Goal: Transaction & Acquisition: Purchase product/service

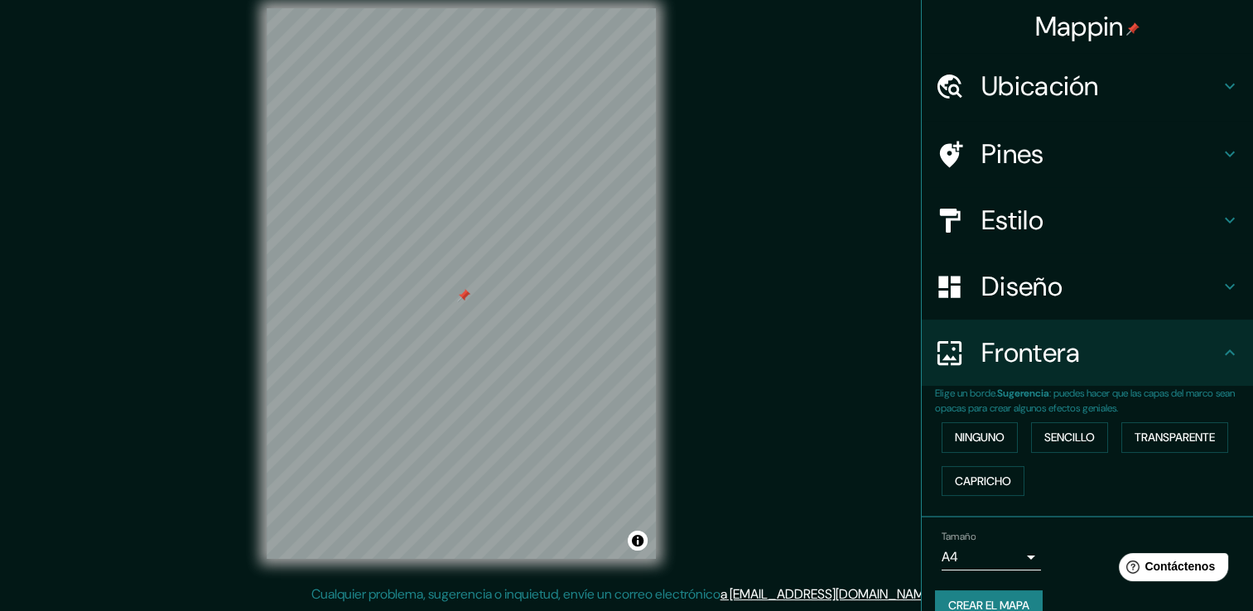
scroll to position [27, 0]
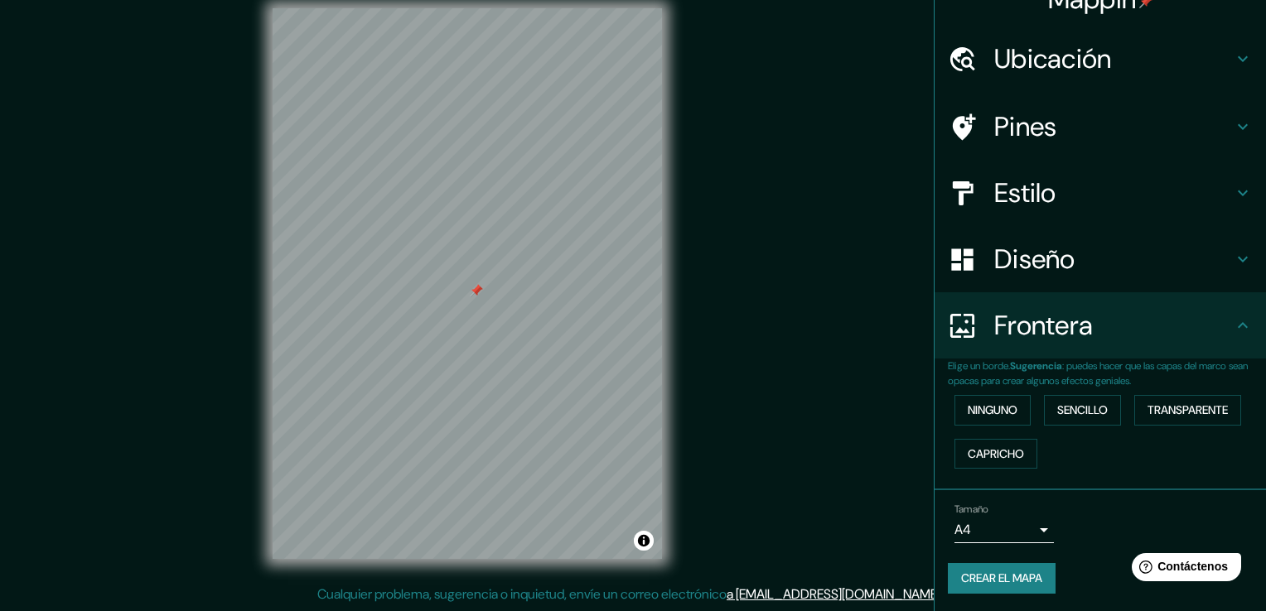
click at [1012, 524] on body "Mappin Ubicación Zapotlán [GEOGRAPHIC_DATA], [GEOGRAPHIC_DATA], [GEOGRAPHIC_DAT…" at bounding box center [633, 287] width 1266 height 611
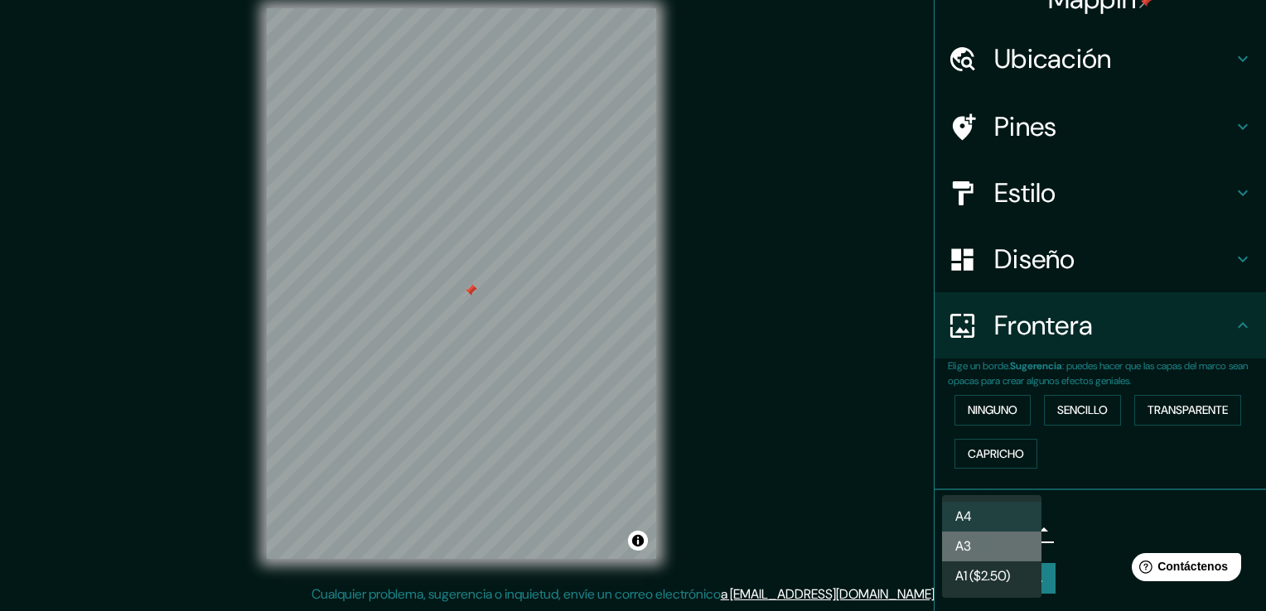
click at [1018, 543] on li "A3" at bounding box center [991, 547] width 99 height 30
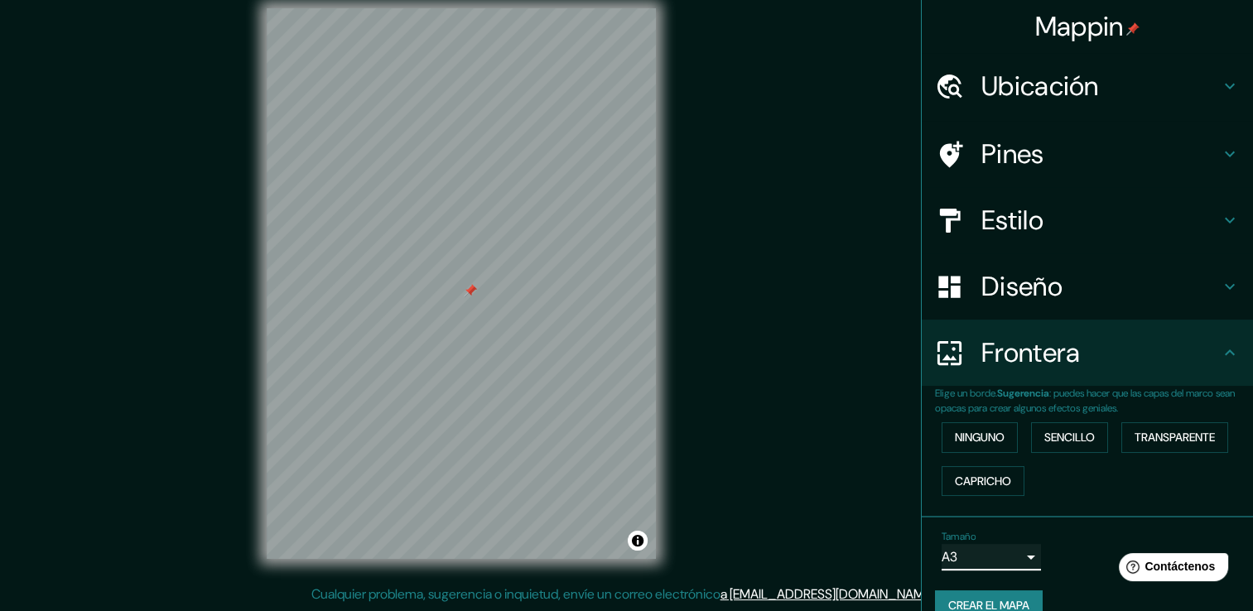
scroll to position [0, 0]
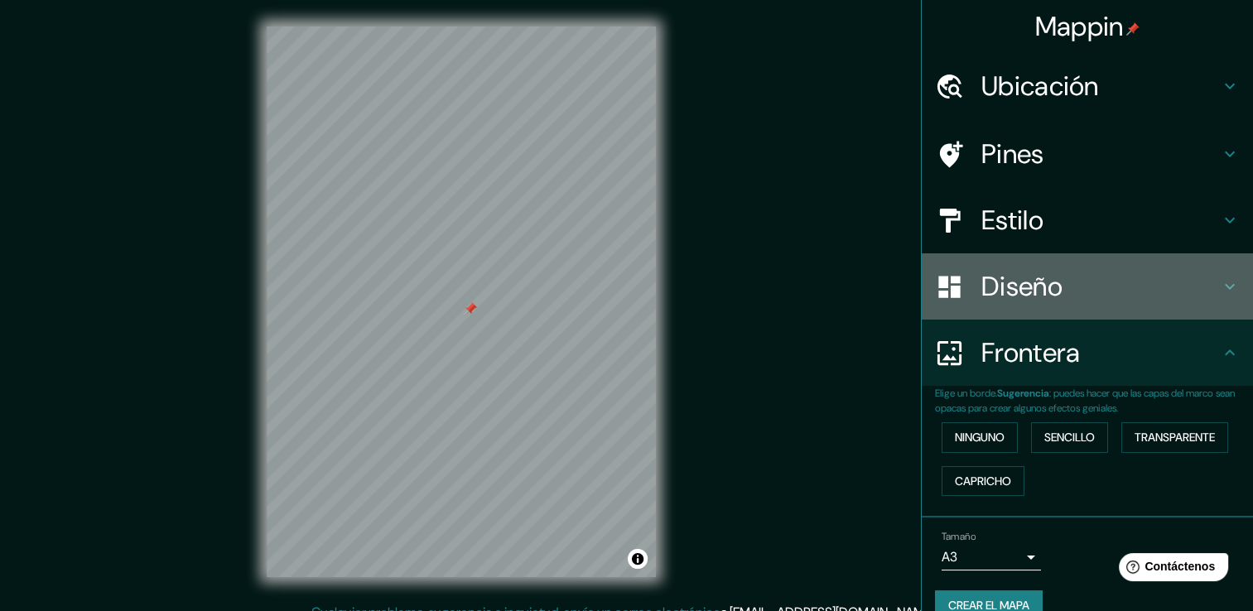
click at [1074, 282] on h4 "Diseño" at bounding box center [1101, 286] width 239 height 33
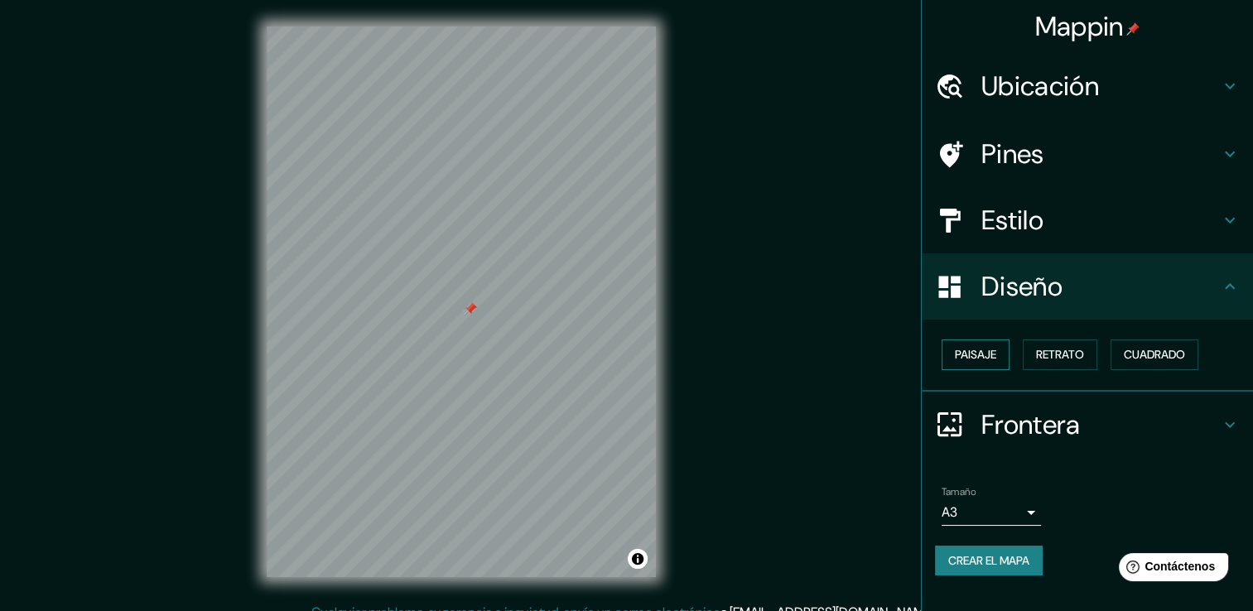
click at [989, 356] on font "Paisaje" at bounding box center [975, 355] width 41 height 21
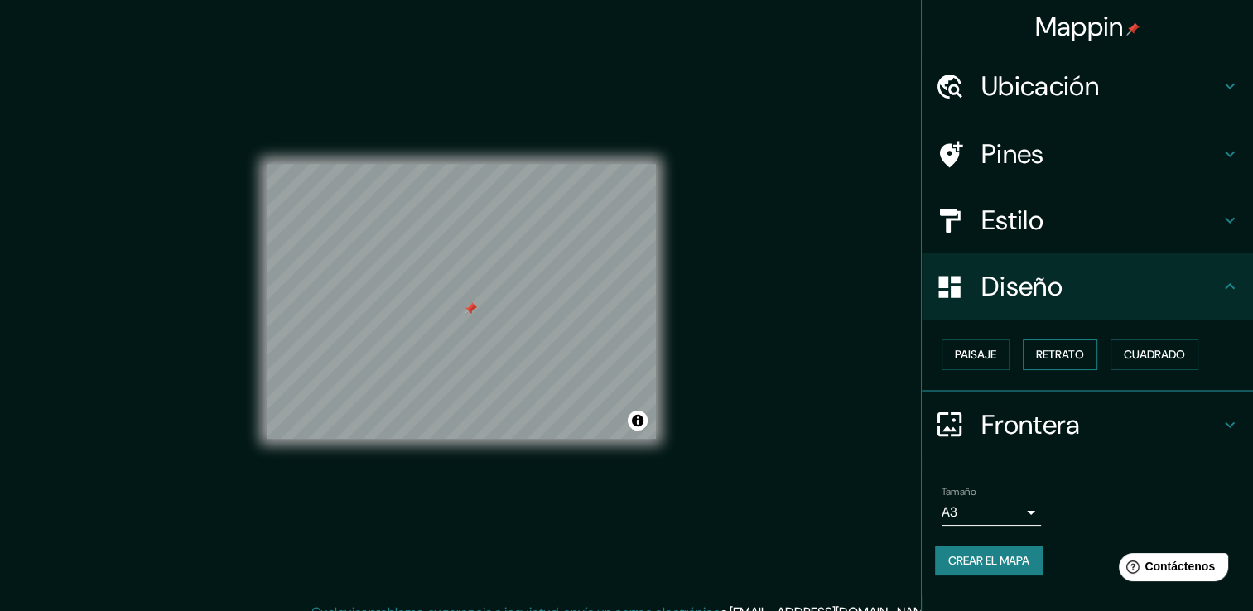
click at [1064, 353] on font "Retrato" at bounding box center [1060, 355] width 48 height 21
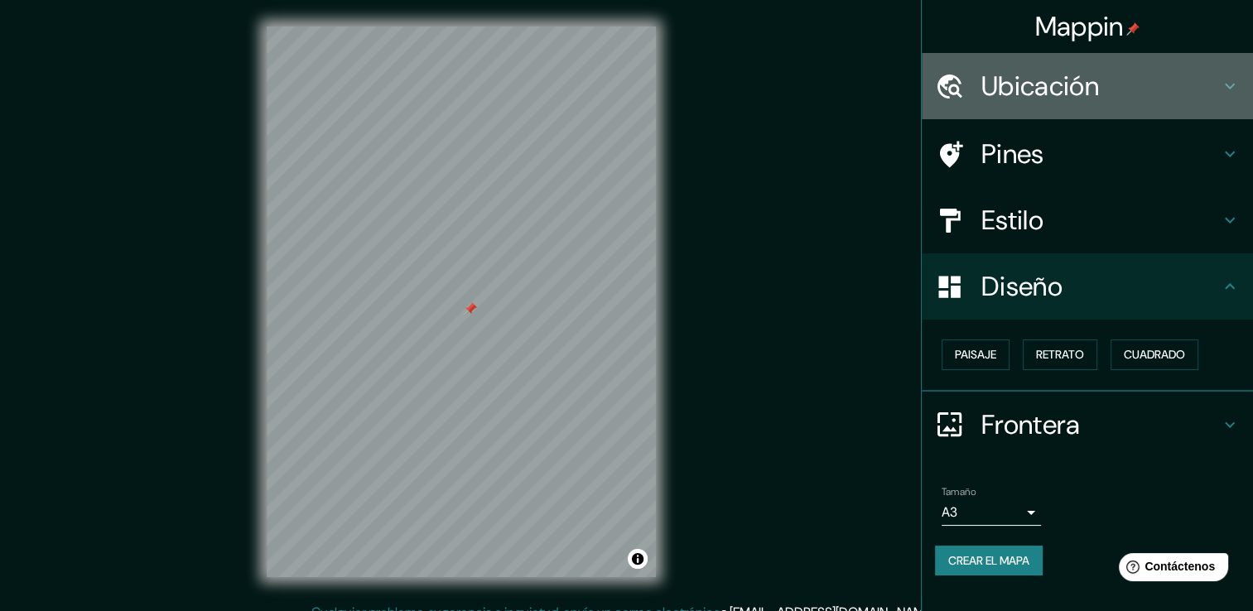
click at [1205, 87] on h4 "Ubicación" at bounding box center [1101, 86] width 239 height 33
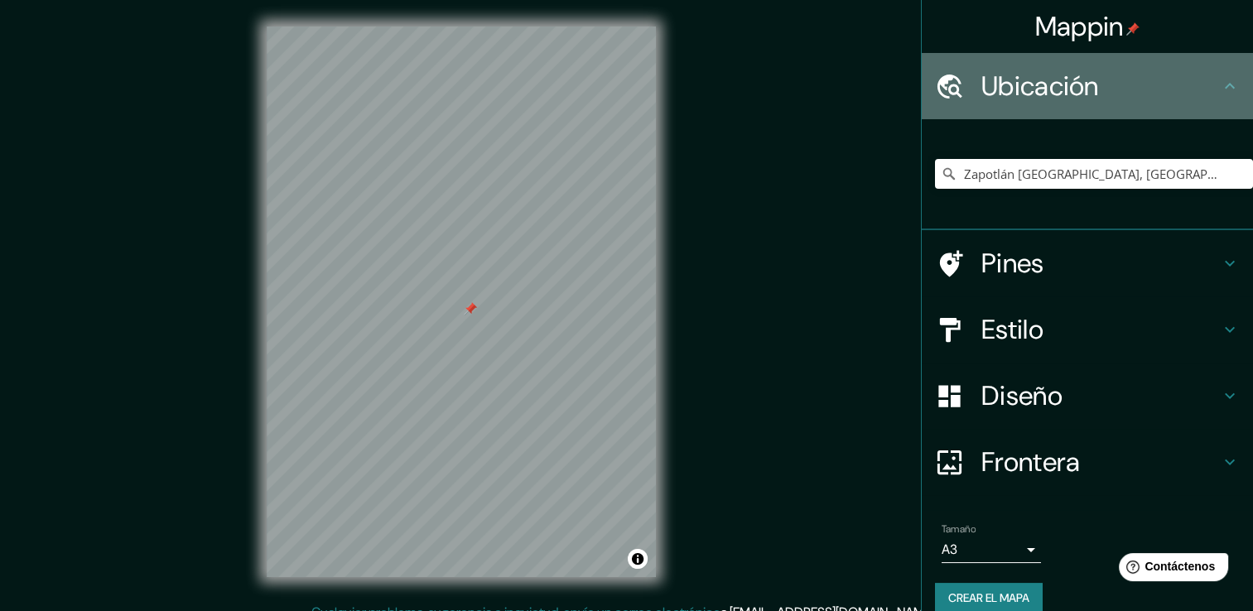
click at [1192, 89] on h4 "Ubicación" at bounding box center [1101, 86] width 239 height 33
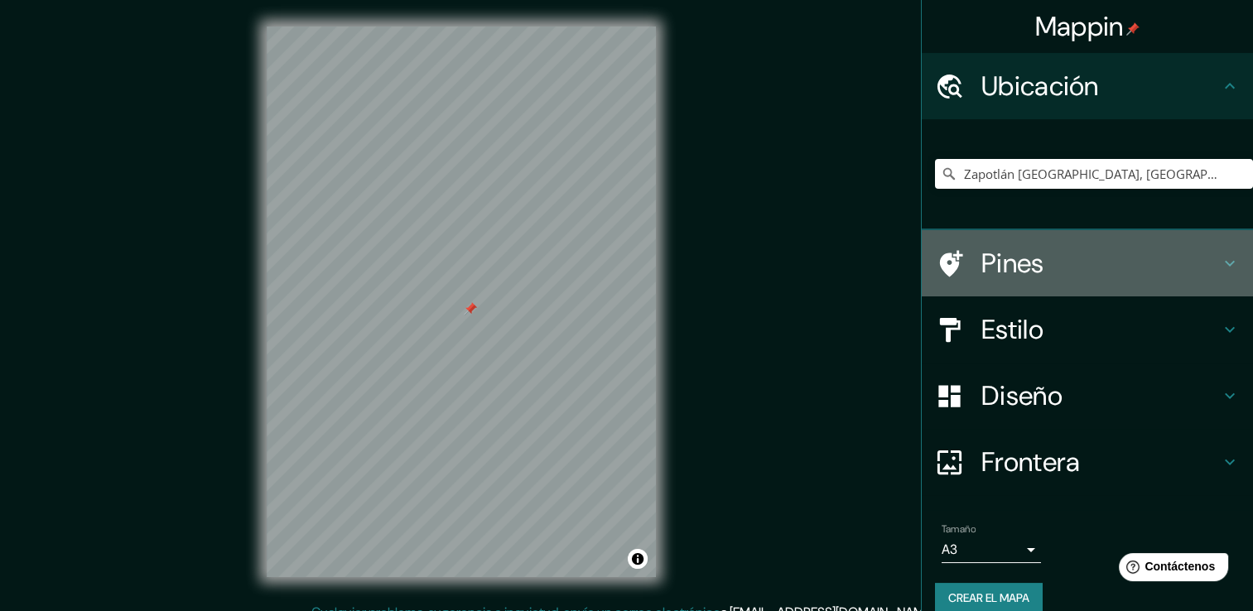
click at [1080, 261] on h4 "Pines" at bounding box center [1101, 263] width 239 height 33
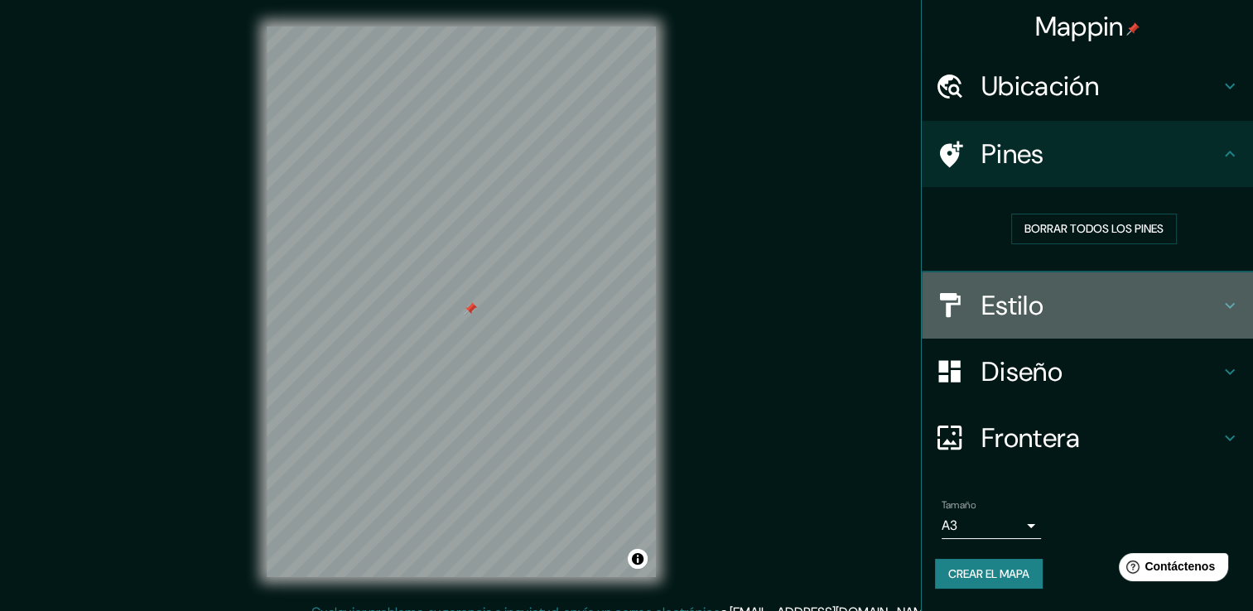
click at [1041, 300] on h4 "Estilo" at bounding box center [1101, 305] width 239 height 33
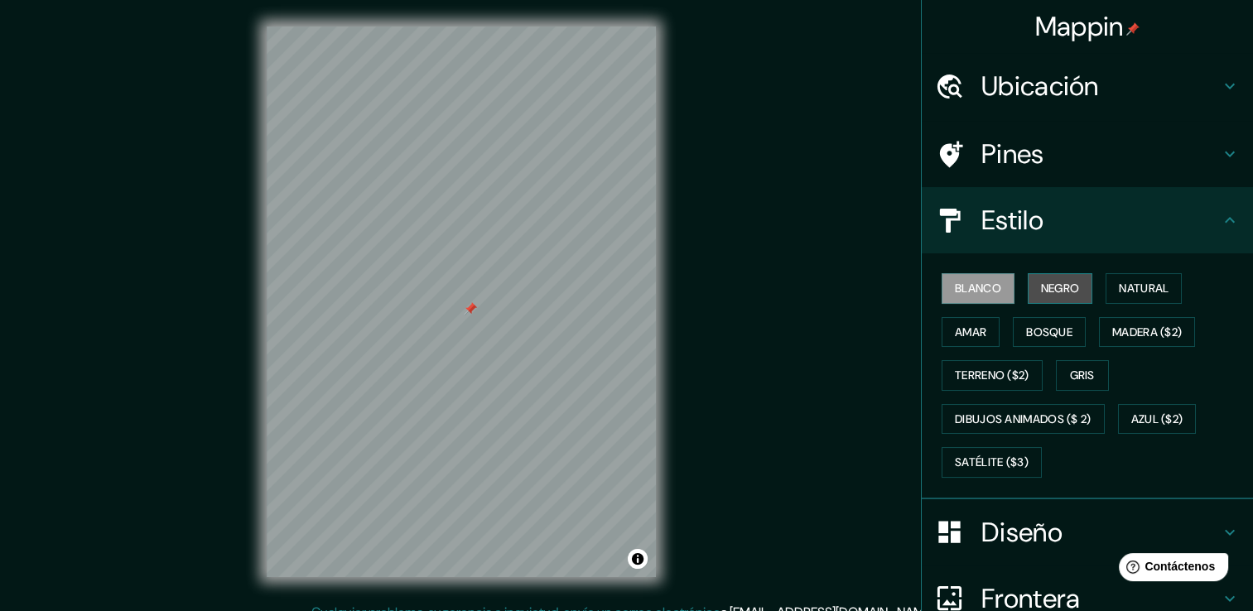
click at [1058, 291] on font "Negro" at bounding box center [1060, 288] width 39 height 21
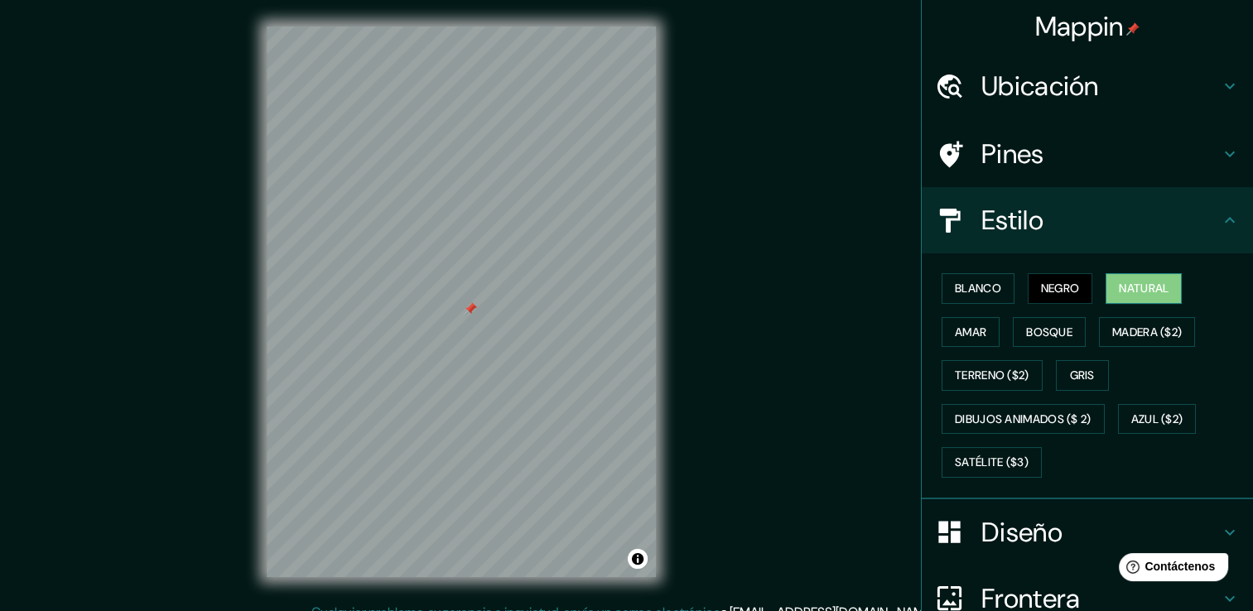
click at [1120, 283] on font "Natural" at bounding box center [1144, 288] width 50 height 21
click at [960, 336] on font "Amar" at bounding box center [970, 332] width 31 height 21
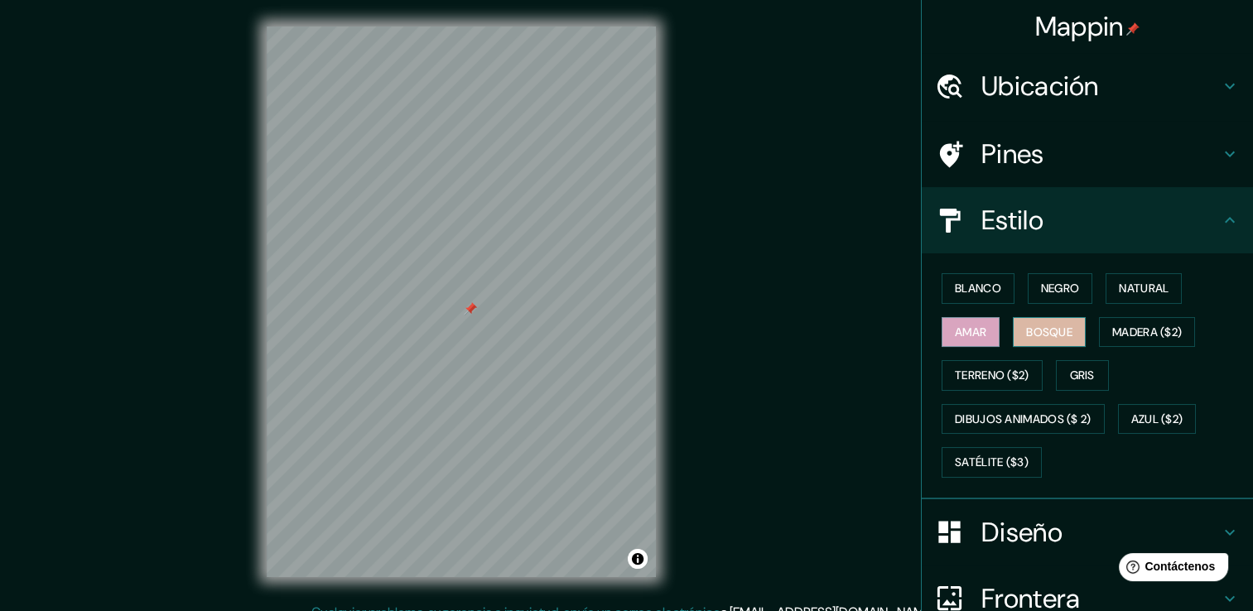
click at [1034, 326] on font "Bosque" at bounding box center [1049, 332] width 46 height 21
click at [1124, 322] on font "Madera ($2)" at bounding box center [1148, 332] width 70 height 21
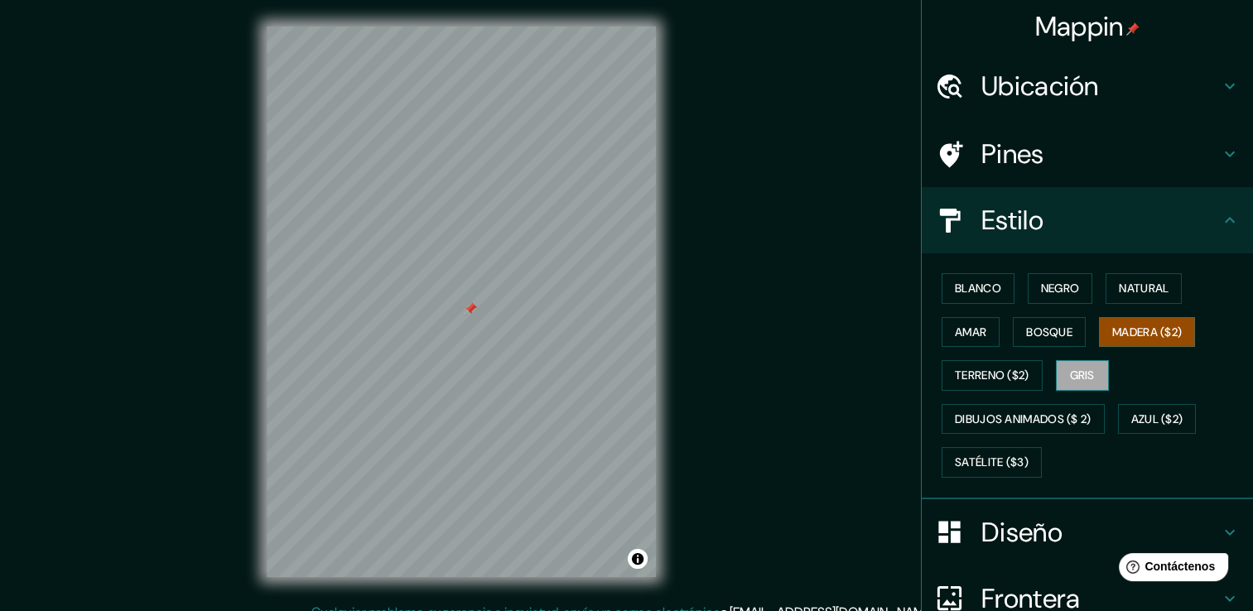
click at [1079, 370] on font "Gris" at bounding box center [1082, 375] width 25 height 21
click at [997, 376] on font "Terreno ($2)" at bounding box center [992, 375] width 75 height 21
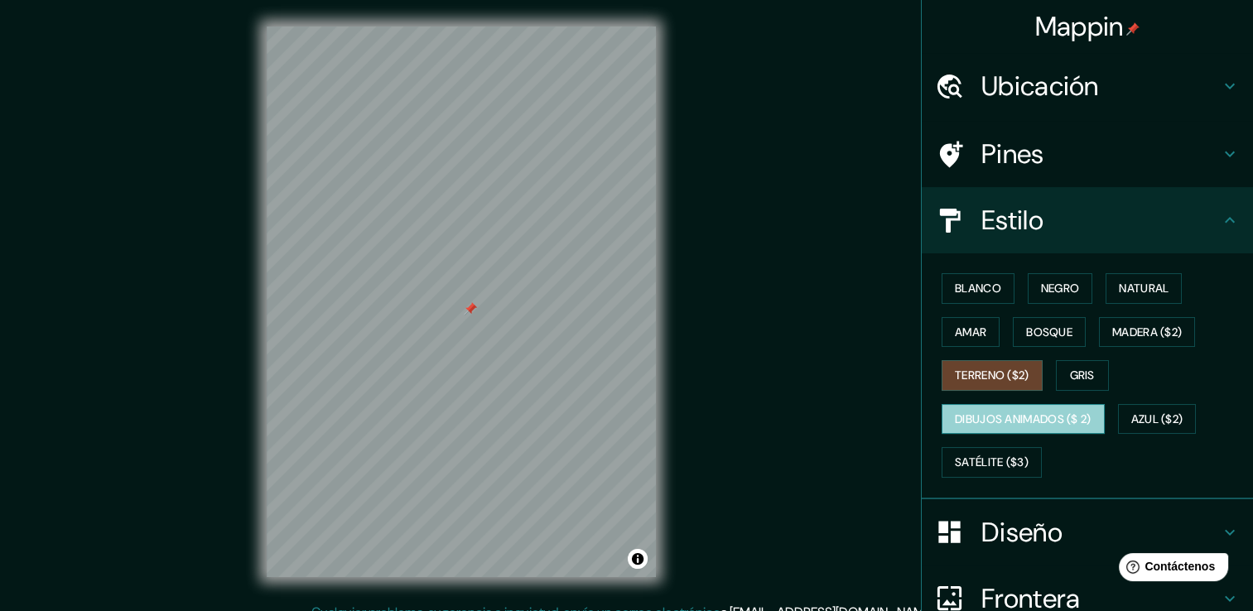
click at [1014, 406] on button "Dibujos animados ($ 2)" at bounding box center [1023, 419] width 163 height 31
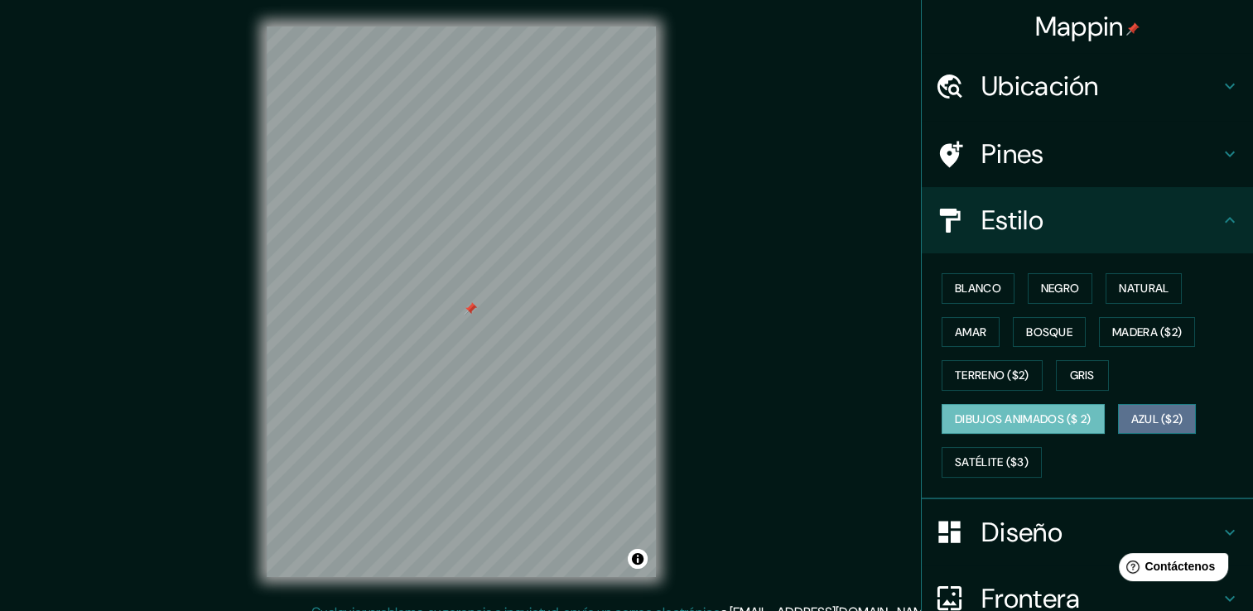
click at [1159, 416] on font "Azul ($2)" at bounding box center [1158, 419] width 52 height 21
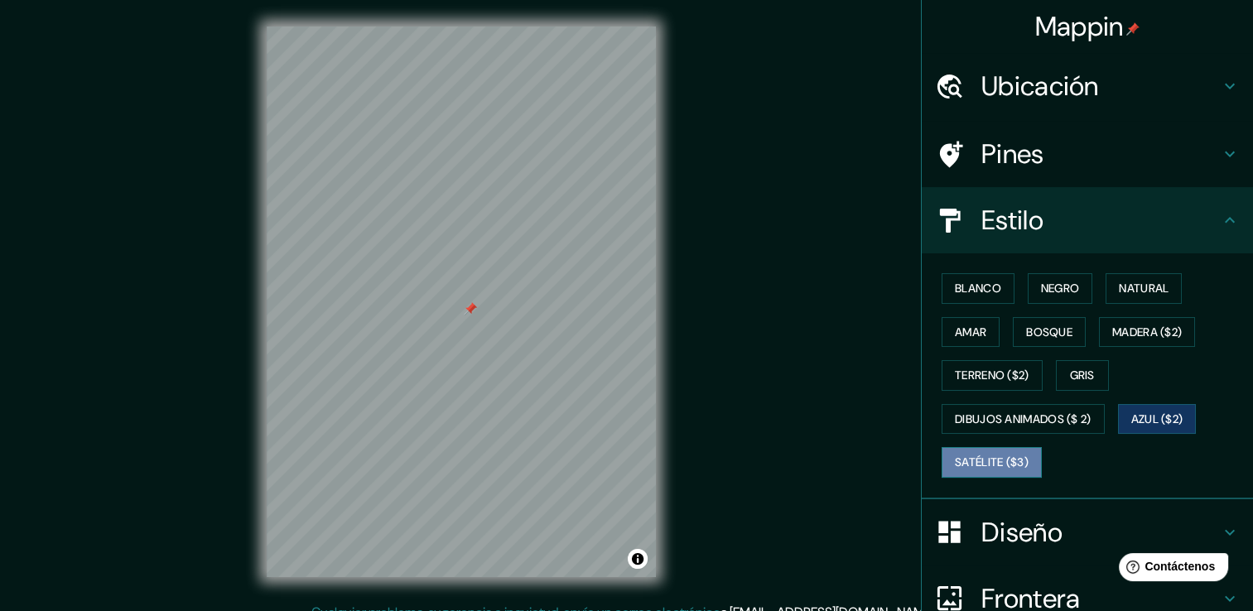
click at [1013, 459] on font "Satélite ($3)" at bounding box center [992, 462] width 74 height 21
click at [977, 332] on button "Amar" at bounding box center [971, 332] width 58 height 31
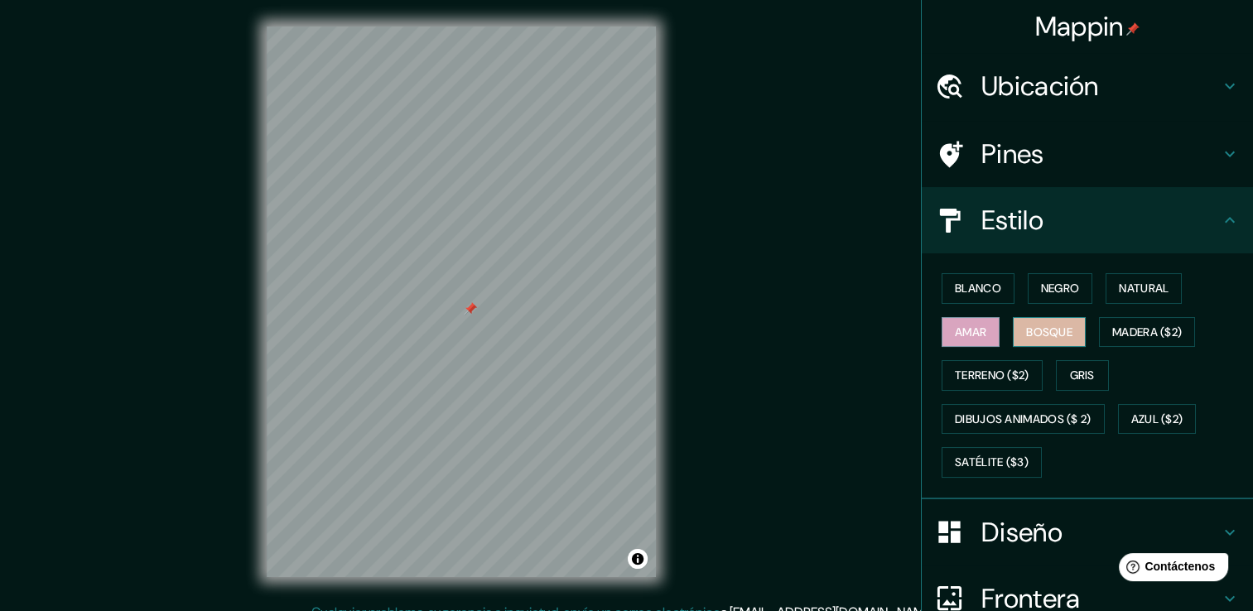
click at [1026, 324] on font "Bosque" at bounding box center [1049, 332] width 46 height 21
click at [1125, 293] on font "Natural" at bounding box center [1144, 288] width 50 height 21
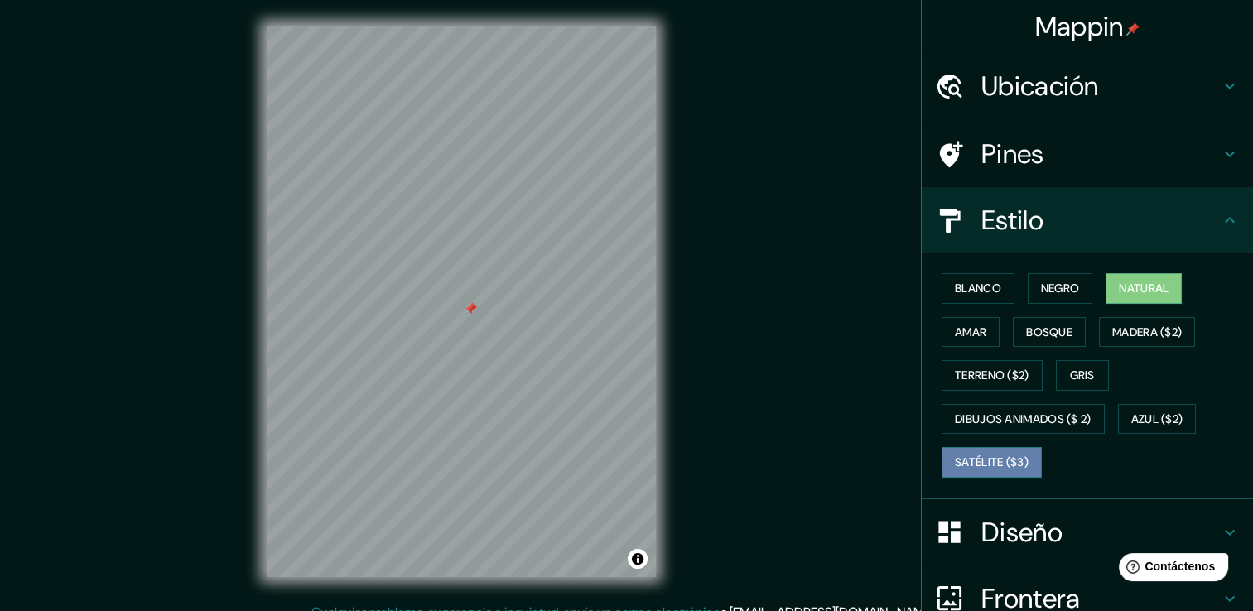
click at [995, 452] on font "Satélite ($3)" at bounding box center [992, 462] width 74 height 21
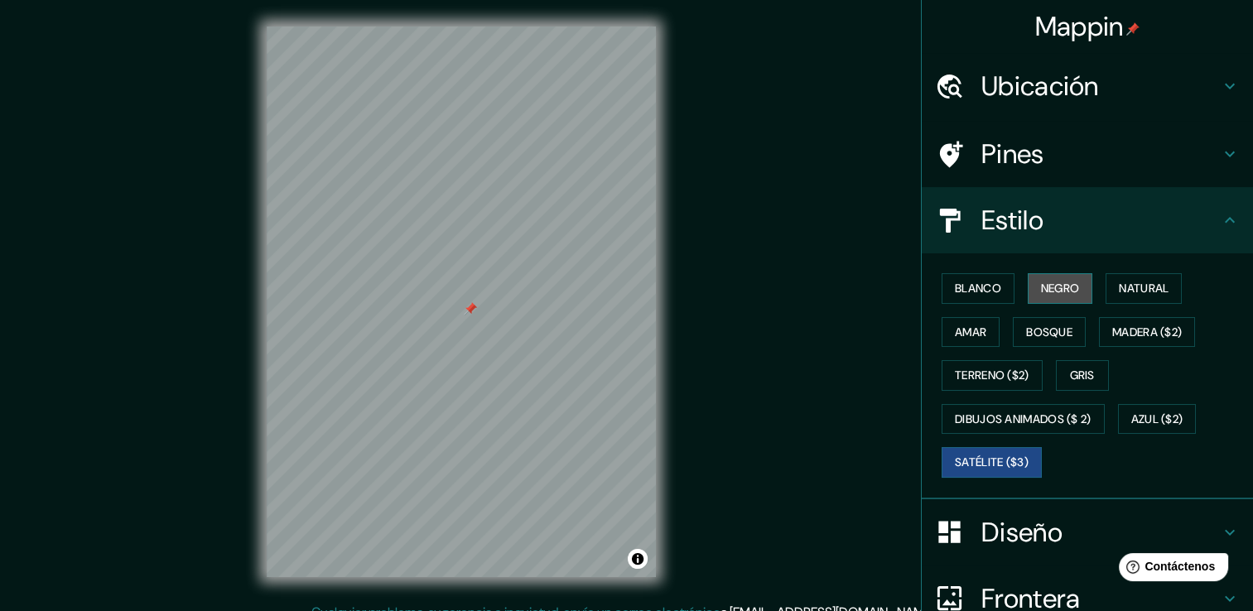
click at [1070, 296] on font "Negro" at bounding box center [1060, 288] width 39 height 21
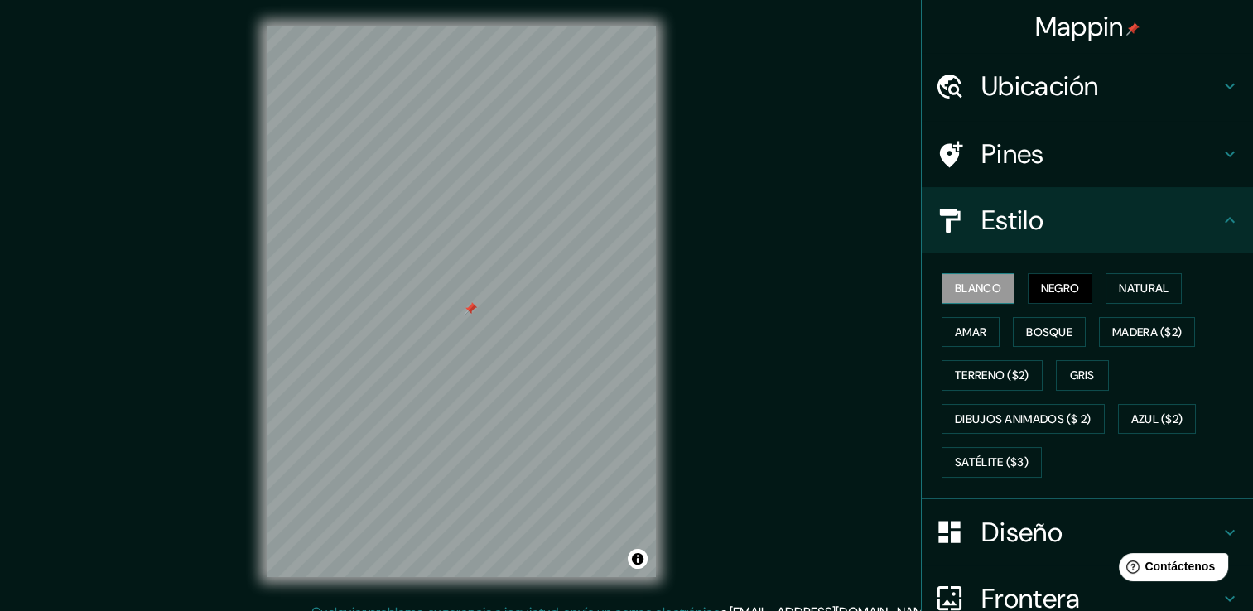
click at [994, 289] on button "Blanco" at bounding box center [978, 288] width 73 height 31
click at [1119, 286] on font "Natural" at bounding box center [1144, 288] width 50 height 21
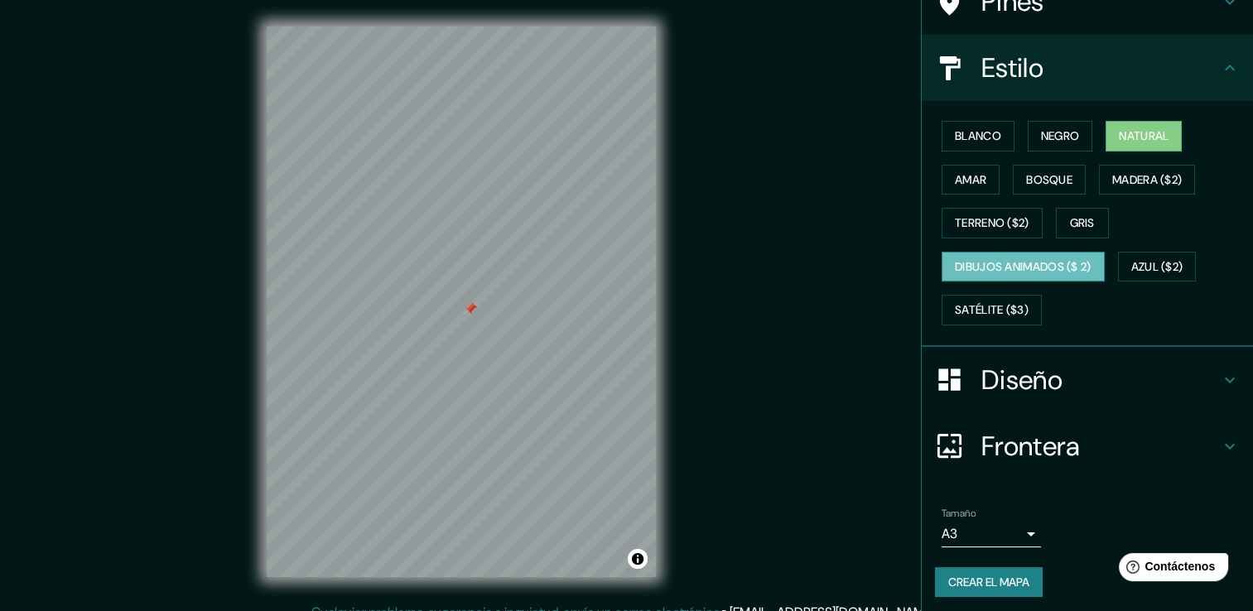
scroll to position [155, 0]
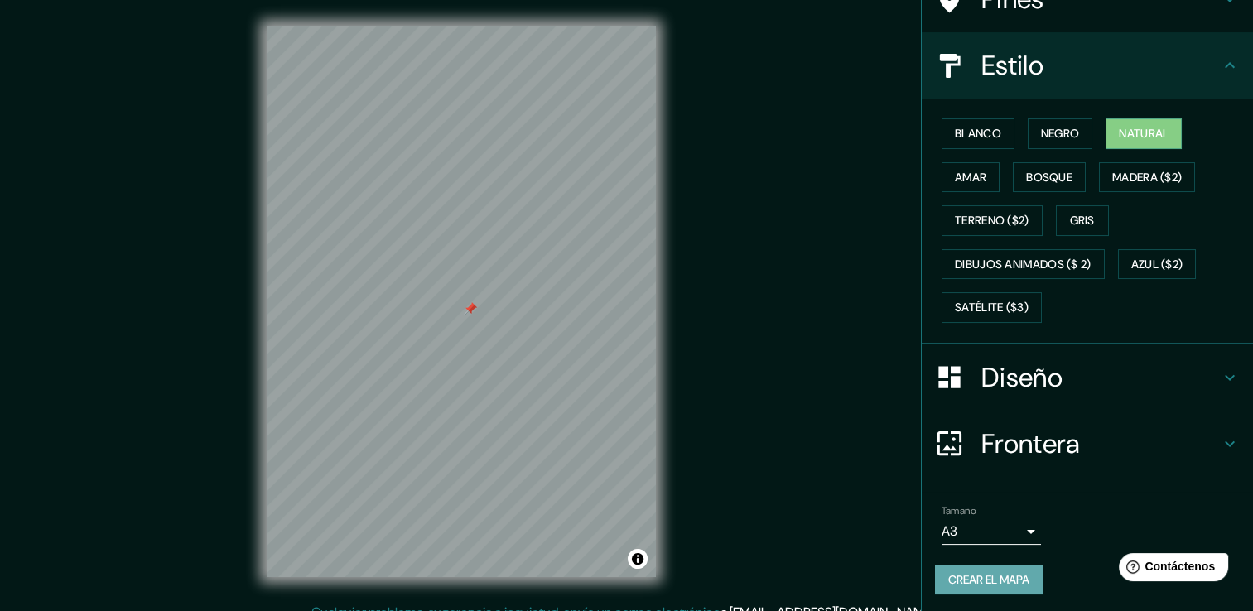
click at [975, 578] on font "Crear el mapa" at bounding box center [989, 580] width 81 height 21
click at [979, 570] on font "Crear el mapa" at bounding box center [989, 580] width 81 height 21
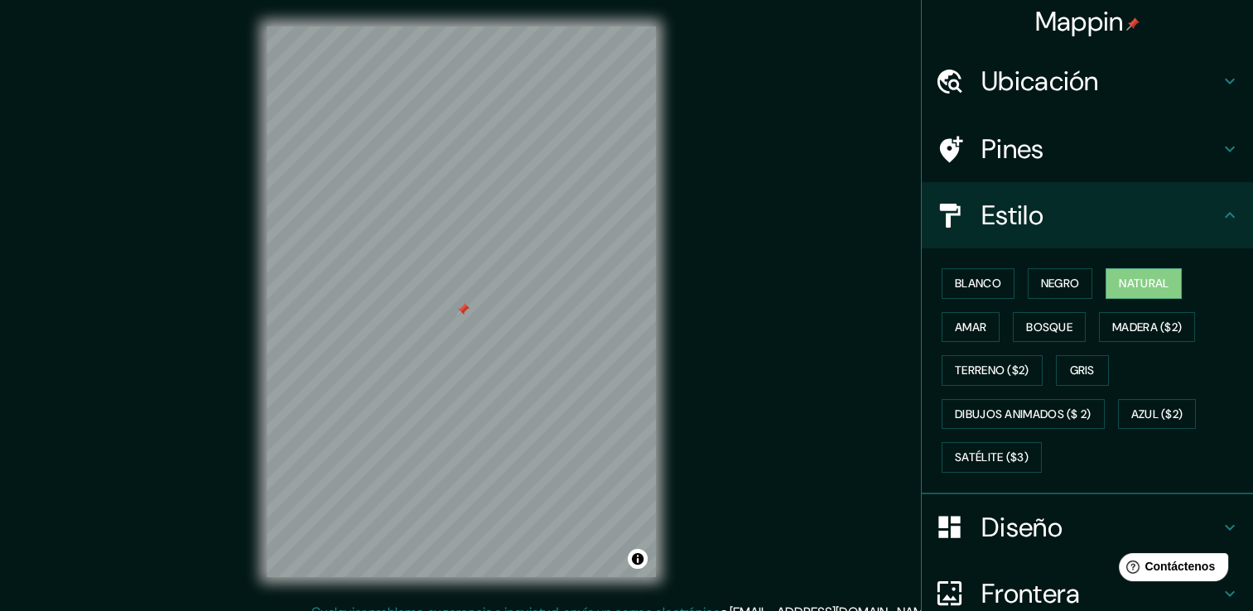
scroll to position [0, 0]
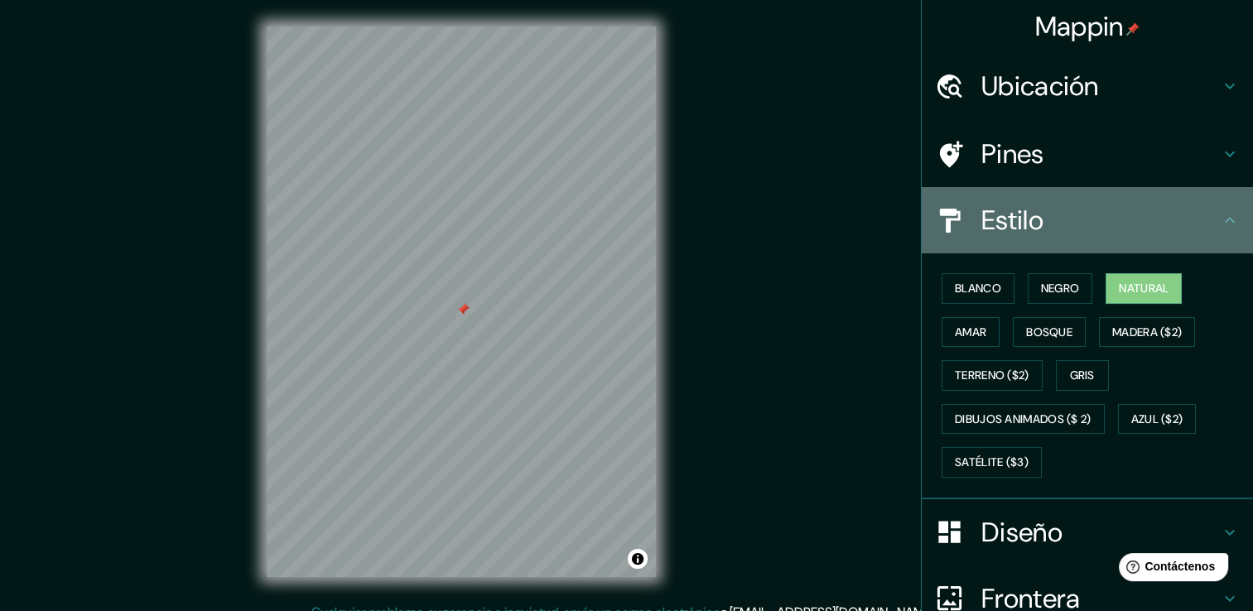
click at [1044, 200] on div "Estilo" at bounding box center [1087, 220] width 331 height 66
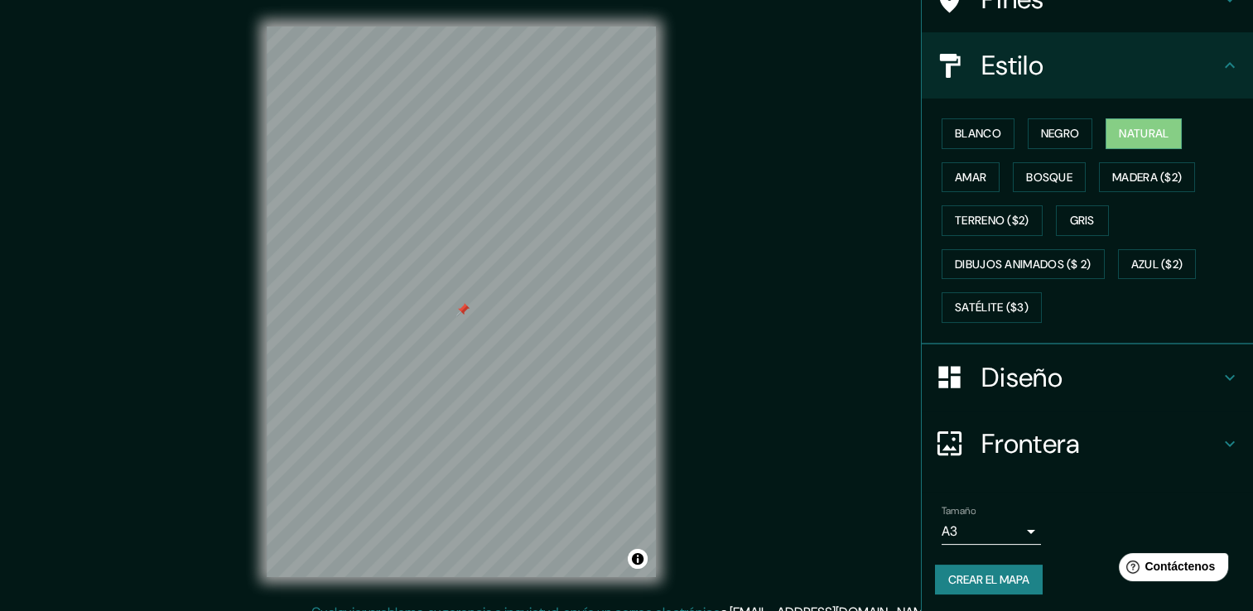
click at [1089, 379] on h4 "Diseño" at bounding box center [1101, 377] width 239 height 33
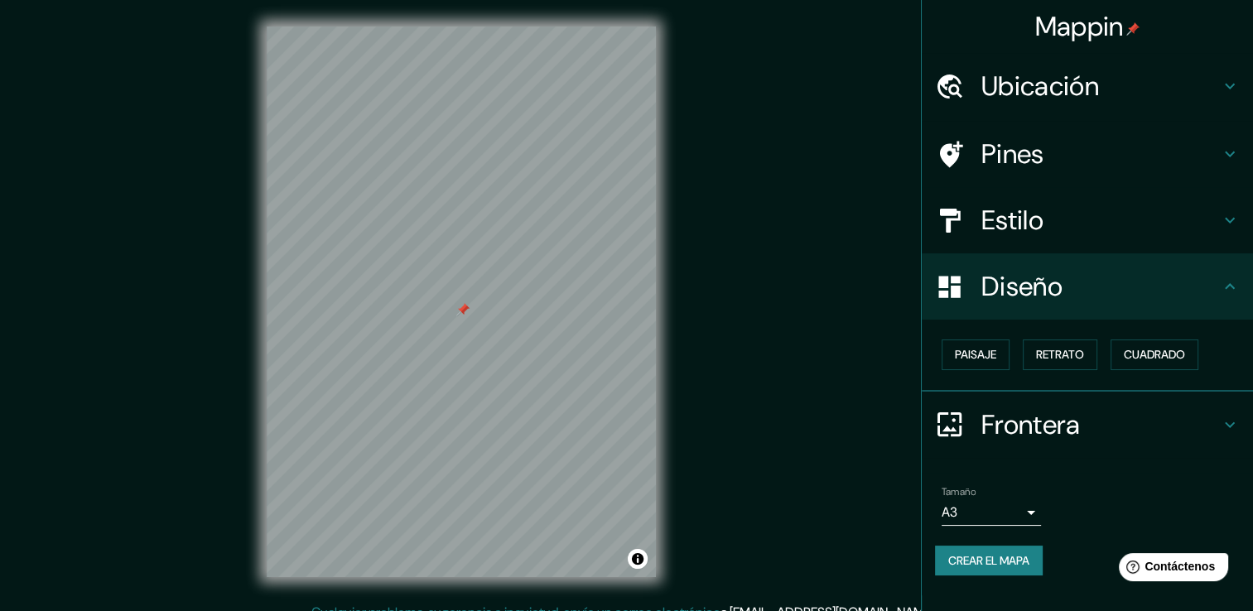
scroll to position [18, 0]
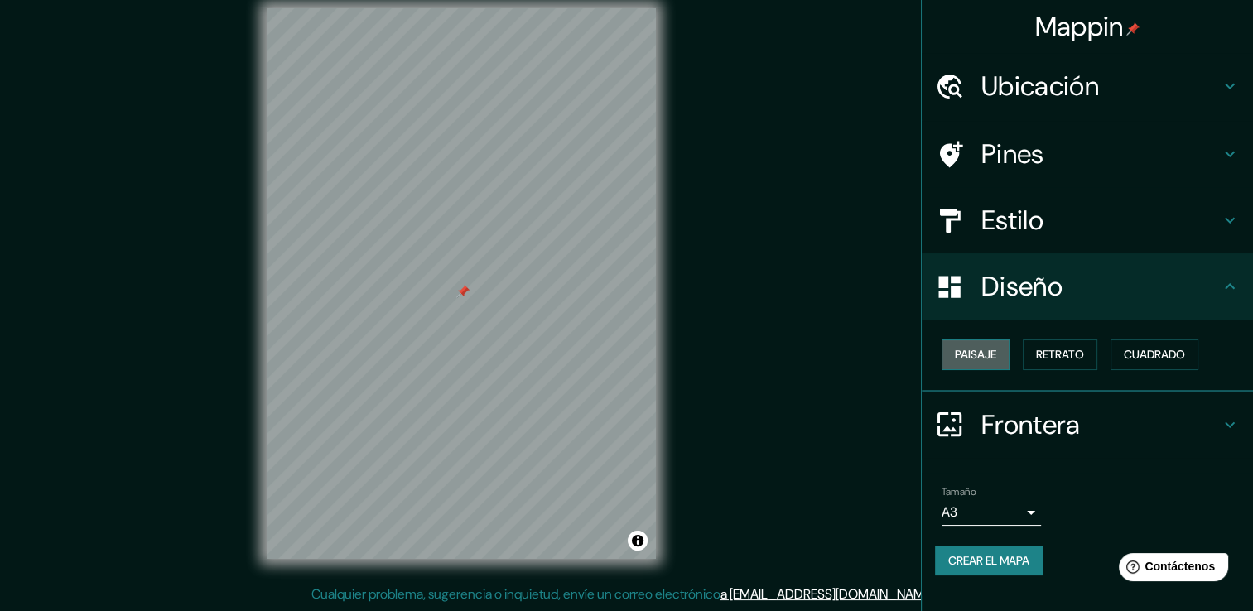
click at [993, 350] on font "Paisaje" at bounding box center [975, 355] width 41 height 21
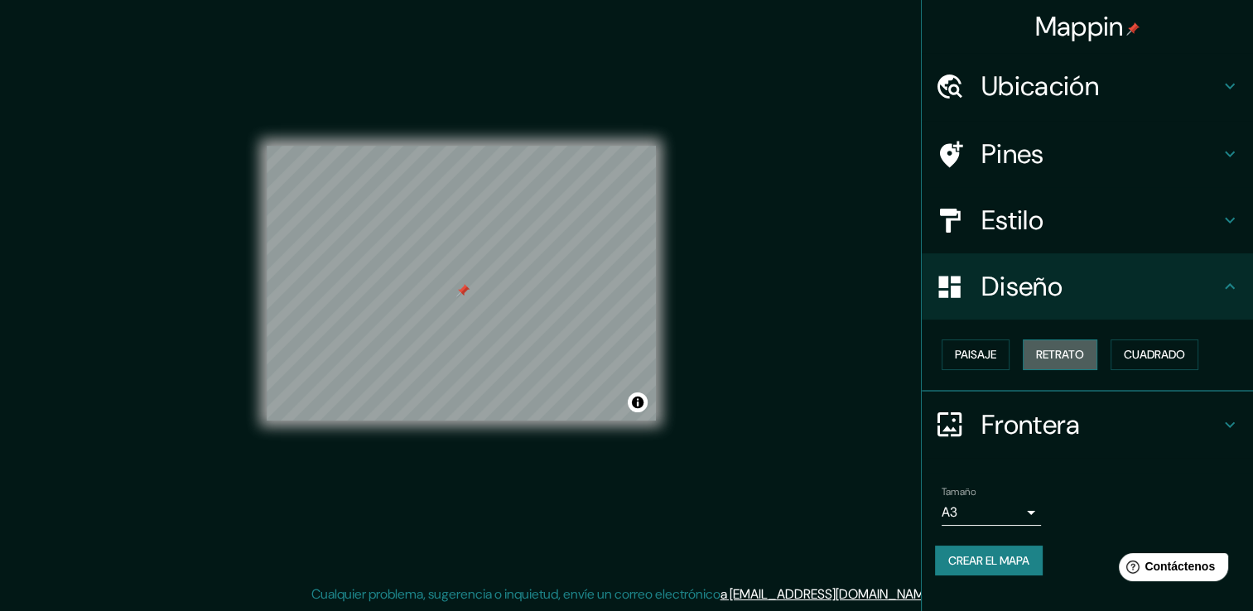
click at [1055, 346] on font "Retrato" at bounding box center [1060, 355] width 48 height 21
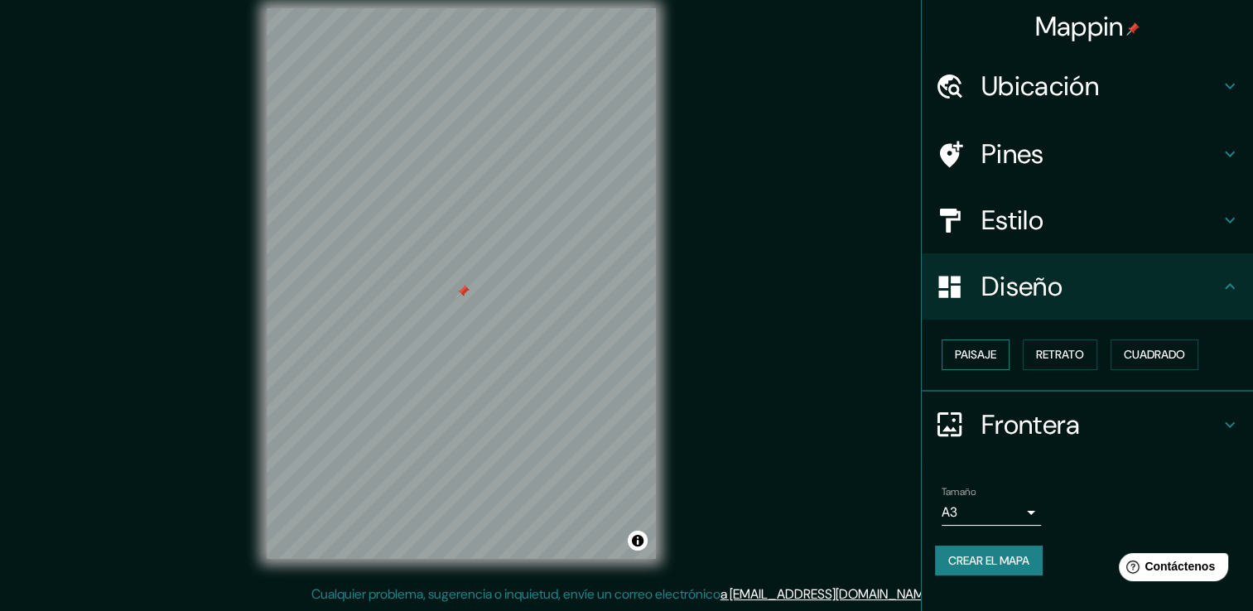
click at [999, 352] on button "Paisaje" at bounding box center [976, 355] width 68 height 31
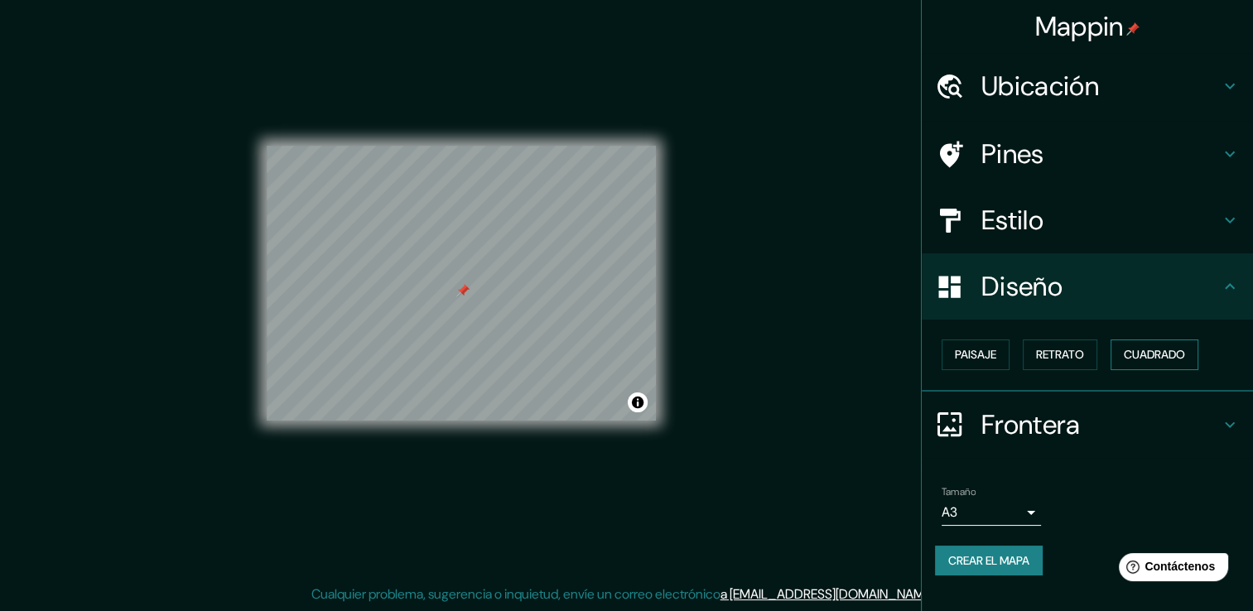
click at [1156, 346] on font "Cuadrado" at bounding box center [1154, 355] width 61 height 21
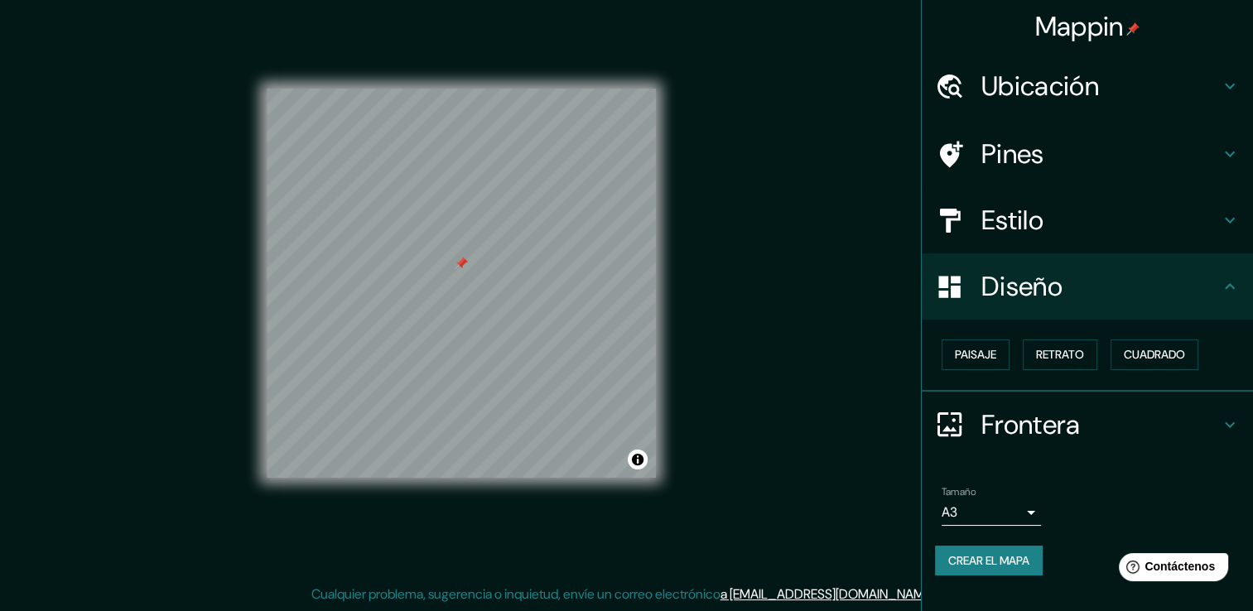
click at [1008, 411] on h4 "Frontera" at bounding box center [1101, 424] width 239 height 33
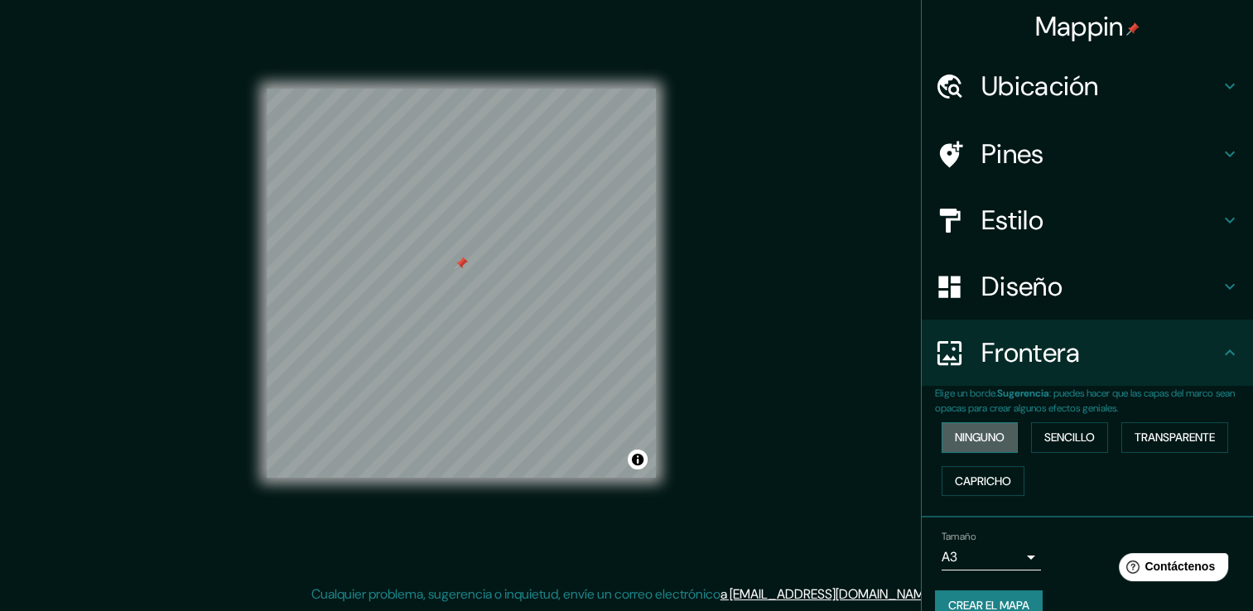
click at [984, 427] on font "Ninguno" at bounding box center [980, 437] width 50 height 21
click at [1089, 429] on button "Sencillo" at bounding box center [1069, 438] width 77 height 31
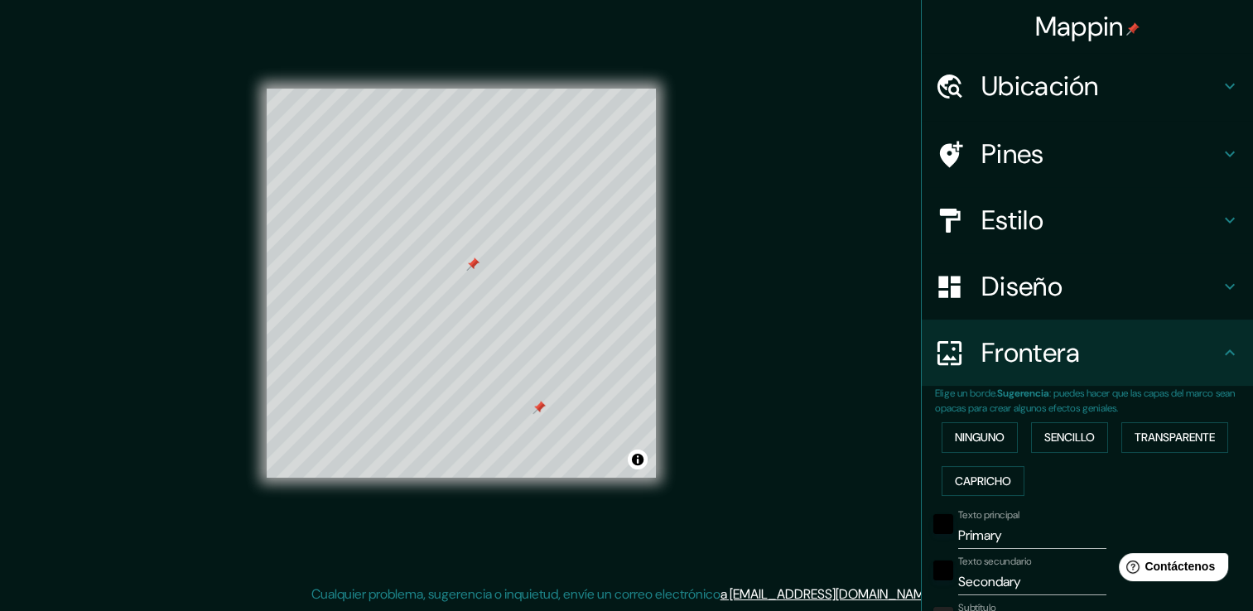
drag, startPoint x: 527, startPoint y: 403, endPoint x: 538, endPoint y: 403, distance: 11.6
click at [538, 403] on div at bounding box center [539, 407] width 13 height 13
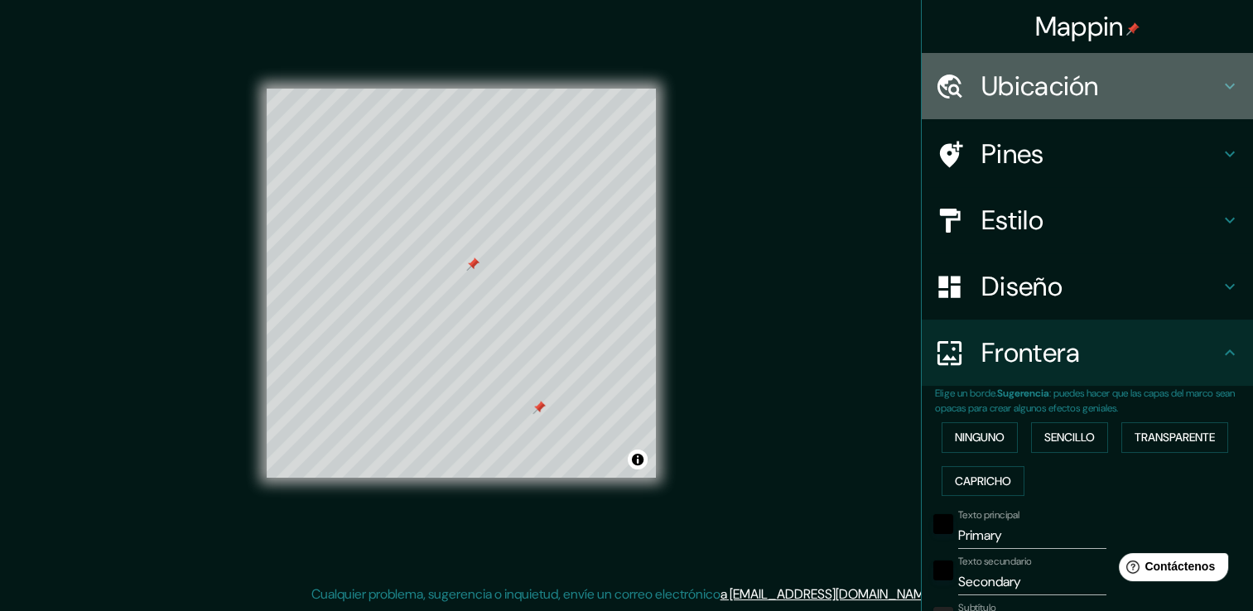
drag, startPoint x: 1121, startPoint y: 83, endPoint x: 1100, endPoint y: 94, distance: 23.3
click at [1113, 85] on h4 "Ubicación" at bounding box center [1101, 86] width 239 height 33
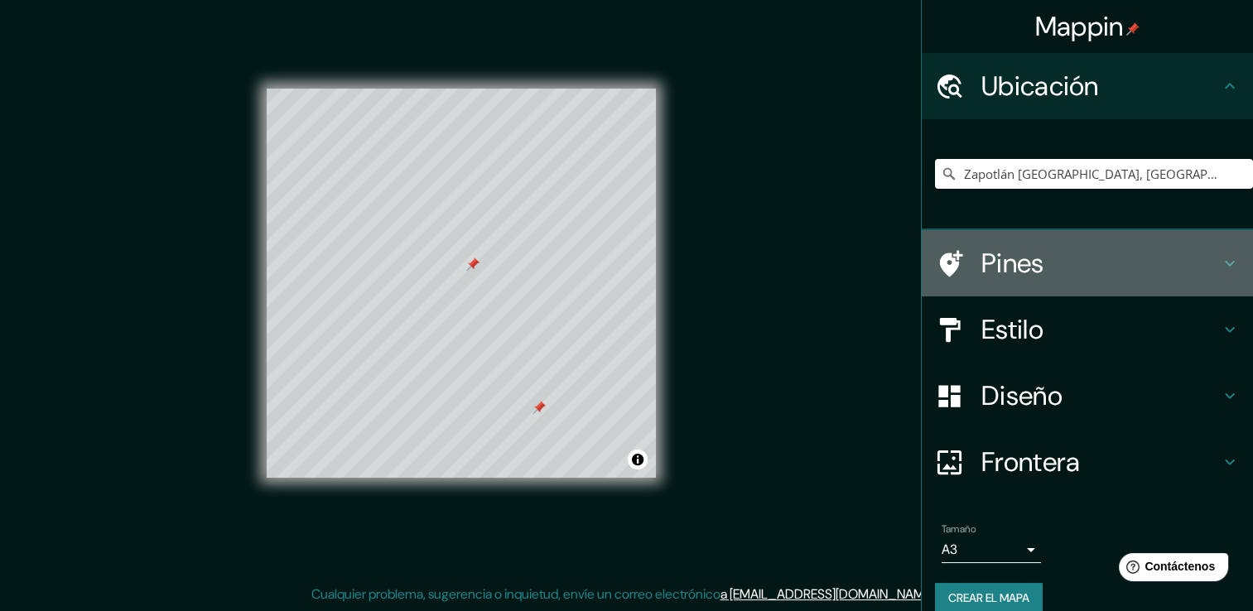
click at [1060, 261] on h4 "Pines" at bounding box center [1101, 263] width 239 height 33
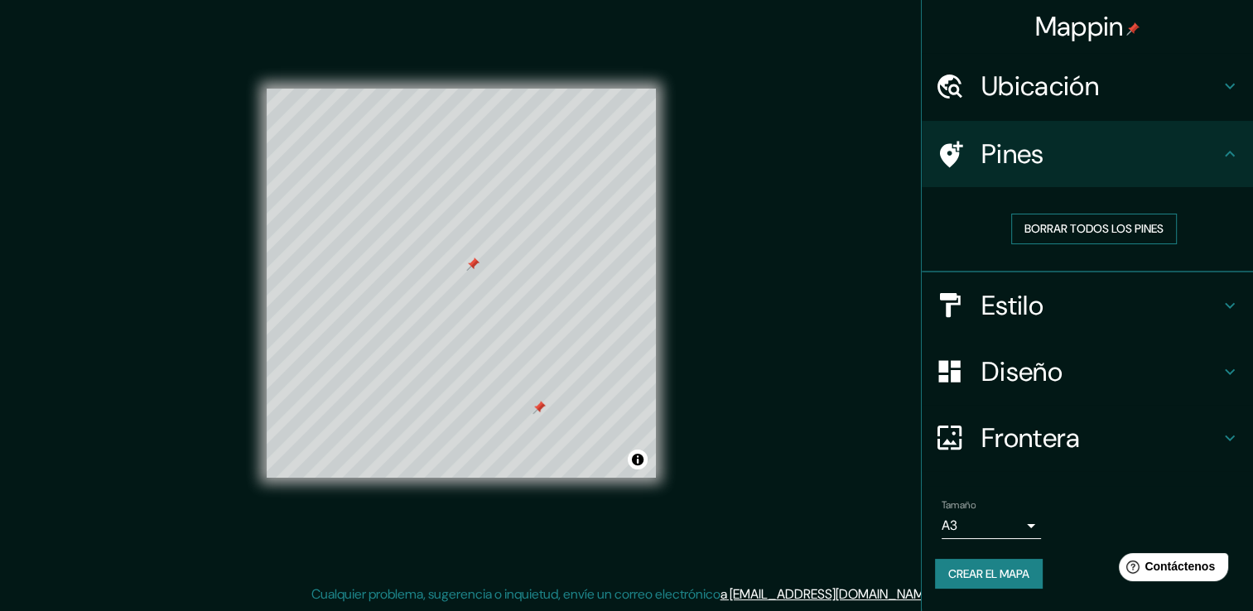
click at [1078, 223] on font "Borrar todos los pines" at bounding box center [1094, 229] width 139 height 21
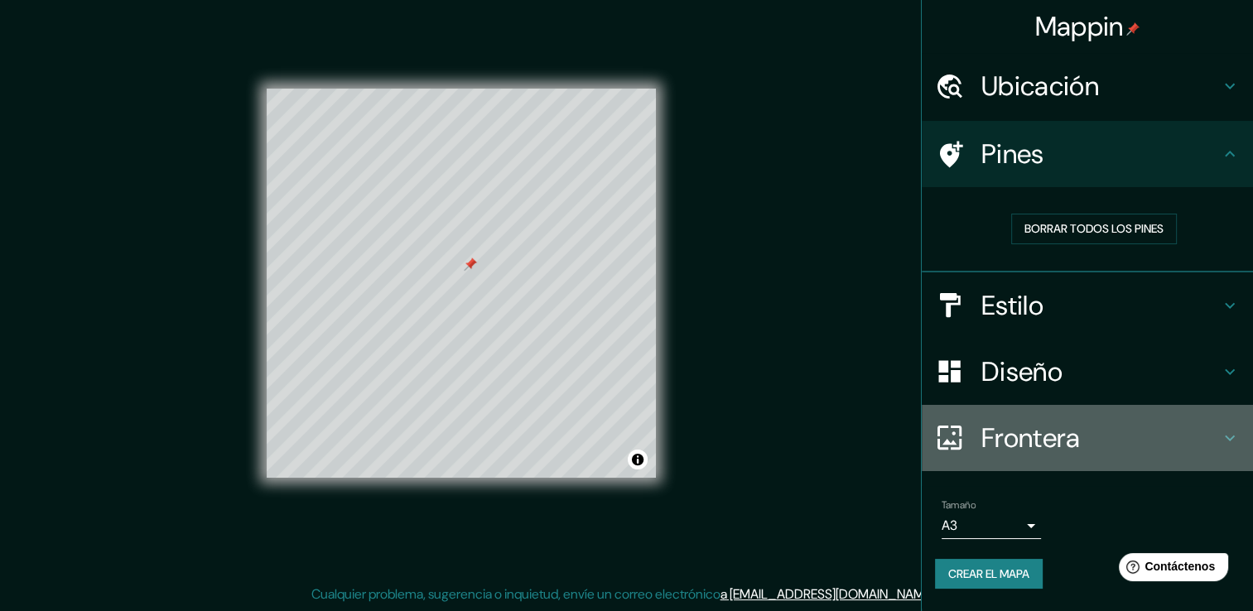
click at [1060, 440] on h4 "Frontera" at bounding box center [1101, 438] width 239 height 33
type input "38"
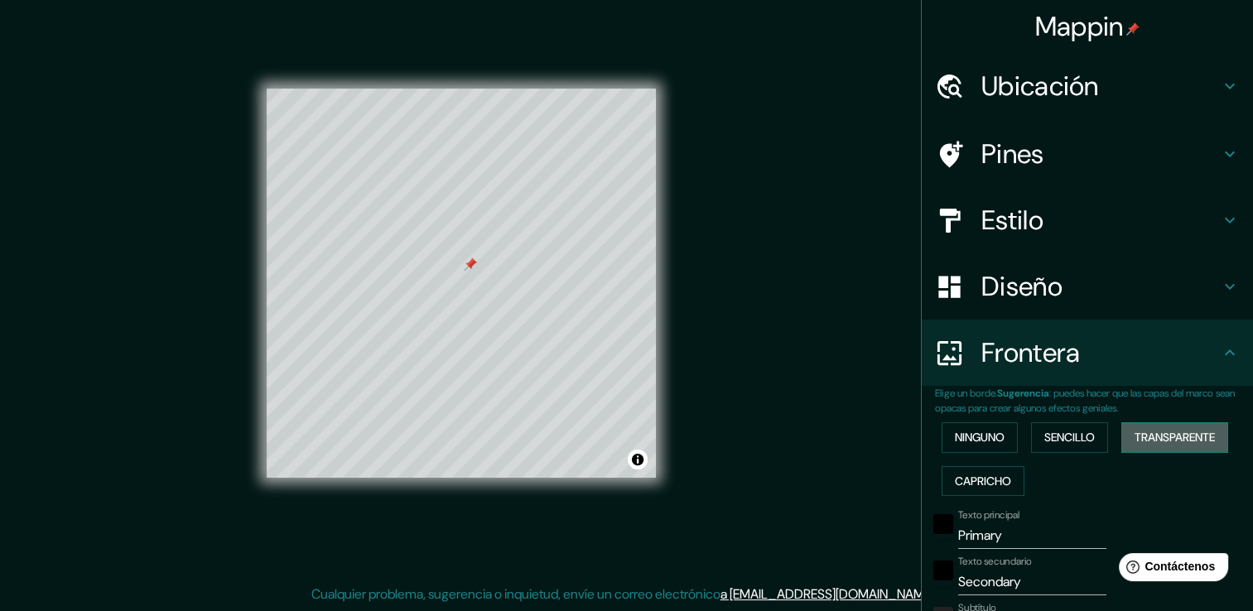
click at [1145, 430] on font "Transparente" at bounding box center [1175, 437] width 80 height 21
click at [987, 479] on font "Capricho" at bounding box center [983, 481] width 56 height 21
click at [1065, 434] on font "Sencillo" at bounding box center [1070, 437] width 51 height 21
drag, startPoint x: 627, startPoint y: 462, endPoint x: 794, endPoint y: 323, distance: 217.0
click at [794, 323] on div "Mappin Ubicación Zapotlán [GEOGRAPHIC_DATA], [GEOGRAPHIC_DATA], [GEOGRAPHIC_DAT…" at bounding box center [626, 297] width 1253 height 630
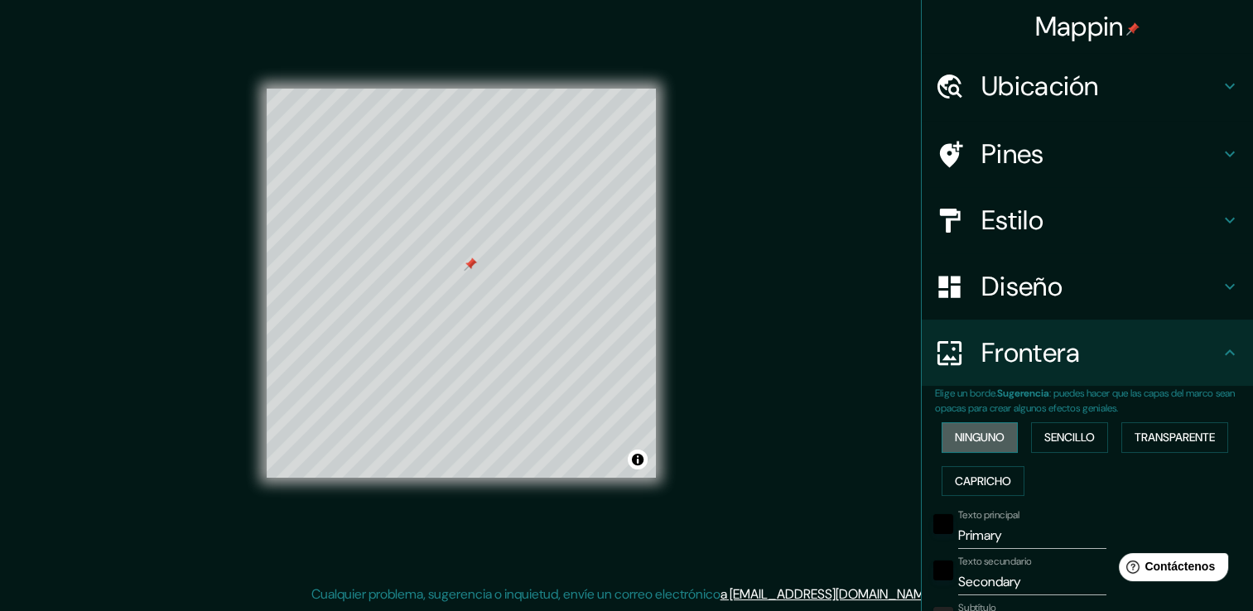
click at [963, 436] on font "Ninguno" at bounding box center [980, 437] width 50 height 21
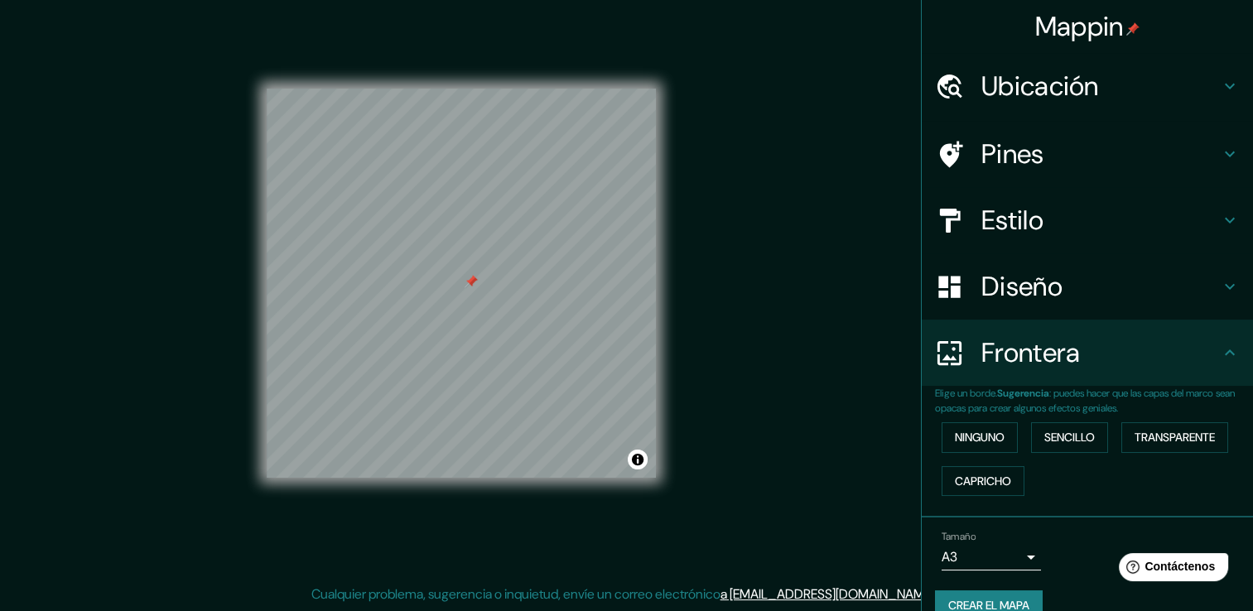
scroll to position [0, 0]
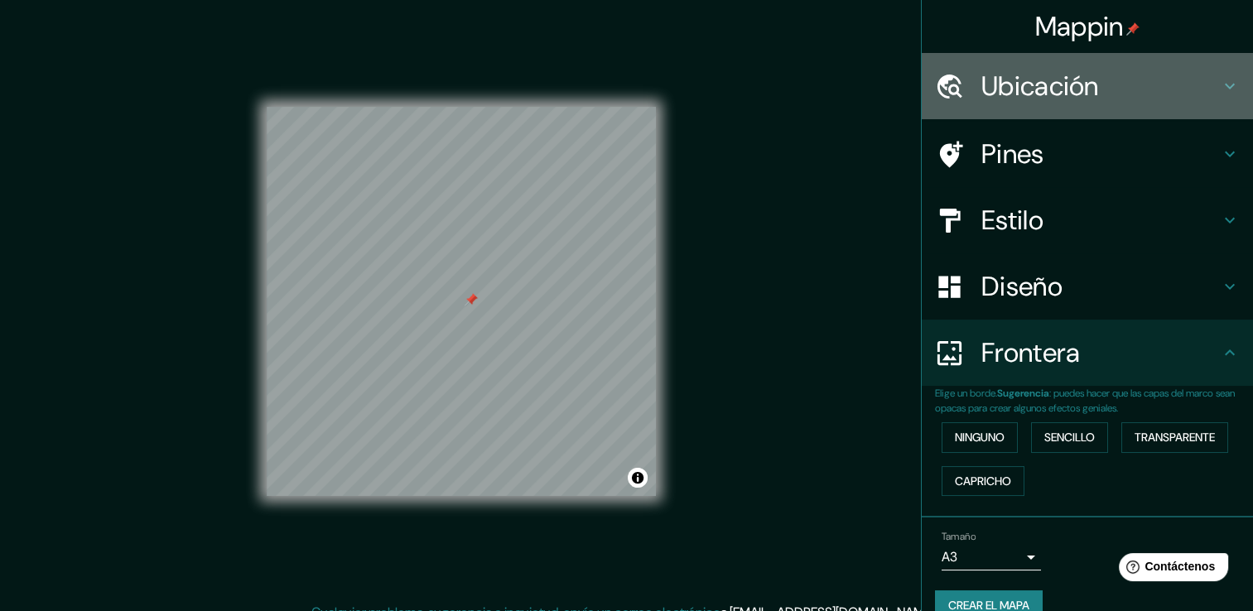
click at [1087, 91] on h4 "Ubicación" at bounding box center [1101, 86] width 239 height 33
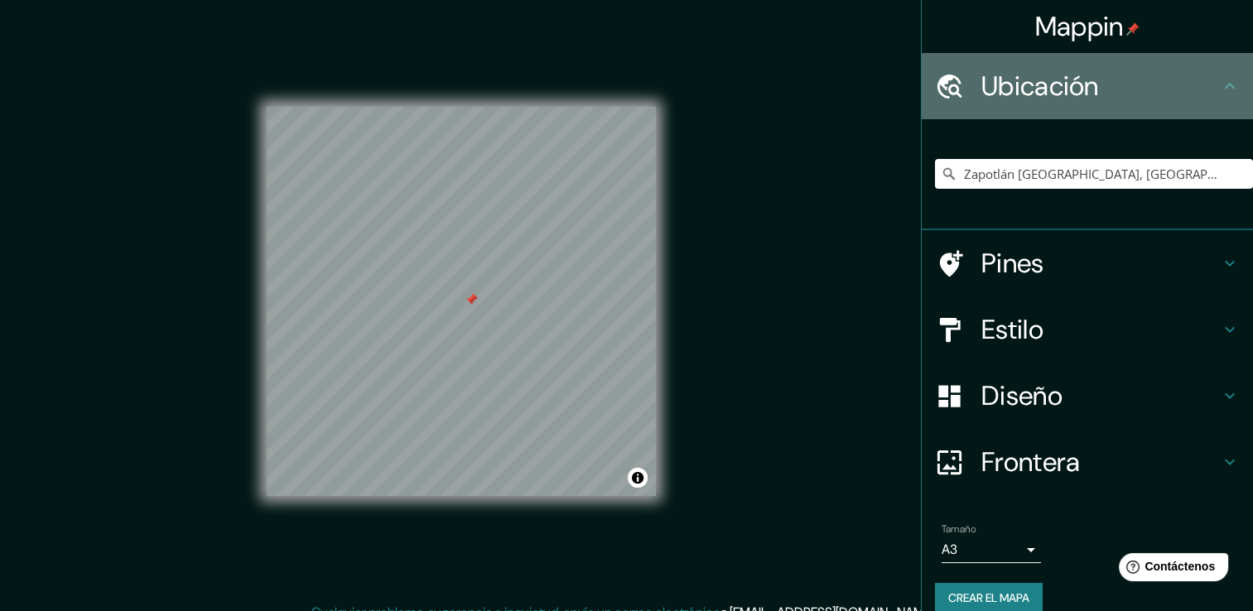
click at [1138, 88] on h4 "Ubicación" at bounding box center [1101, 86] width 239 height 33
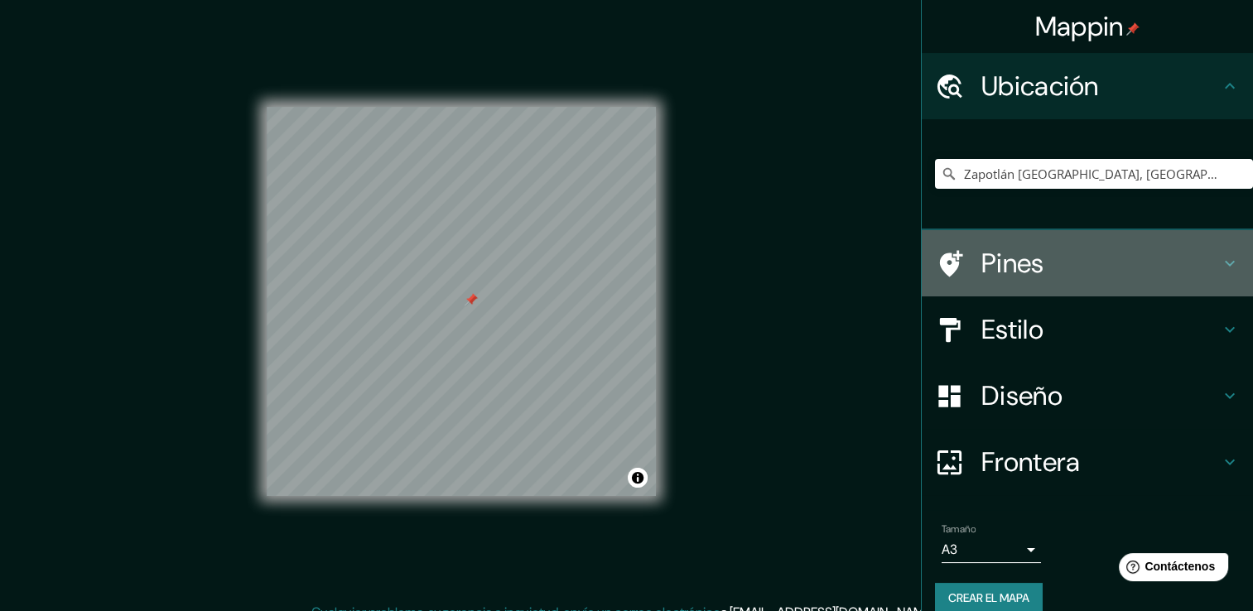
click at [1067, 255] on h4 "Pines" at bounding box center [1101, 263] width 239 height 33
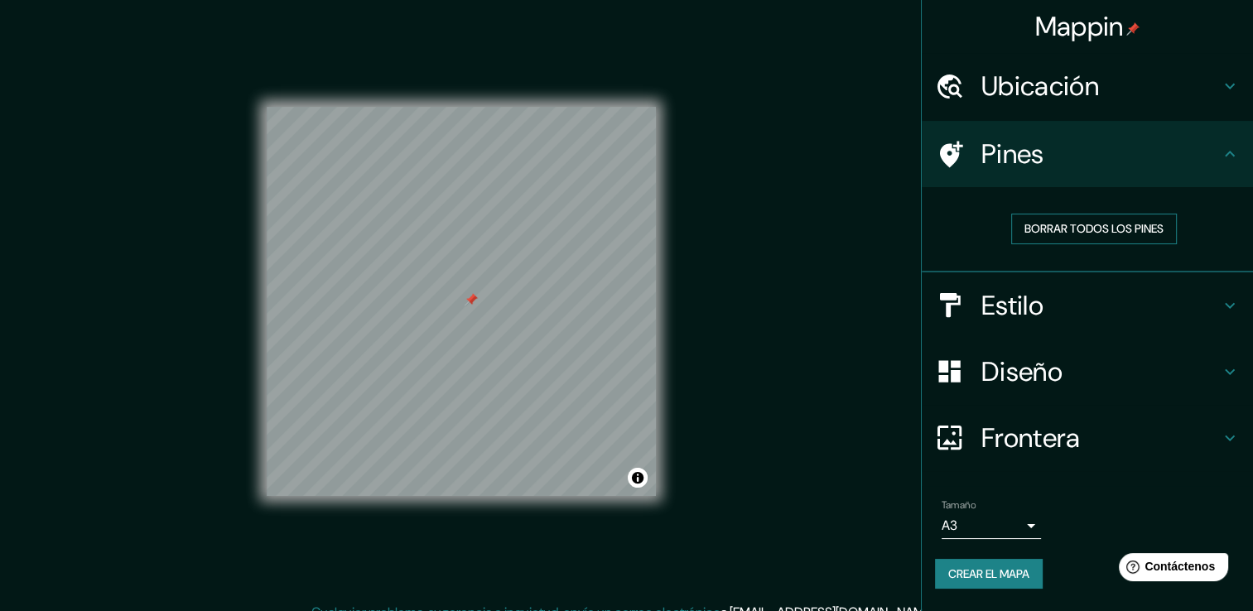
click at [1050, 239] on button "Borrar todos los pines" at bounding box center [1095, 229] width 166 height 31
click at [801, 270] on div "Mappin Ubicación Zapotlán [GEOGRAPHIC_DATA], [GEOGRAPHIC_DATA], [GEOGRAPHIC_DAT…" at bounding box center [626, 315] width 1253 height 630
